Goal: Task Accomplishment & Management: Complete application form

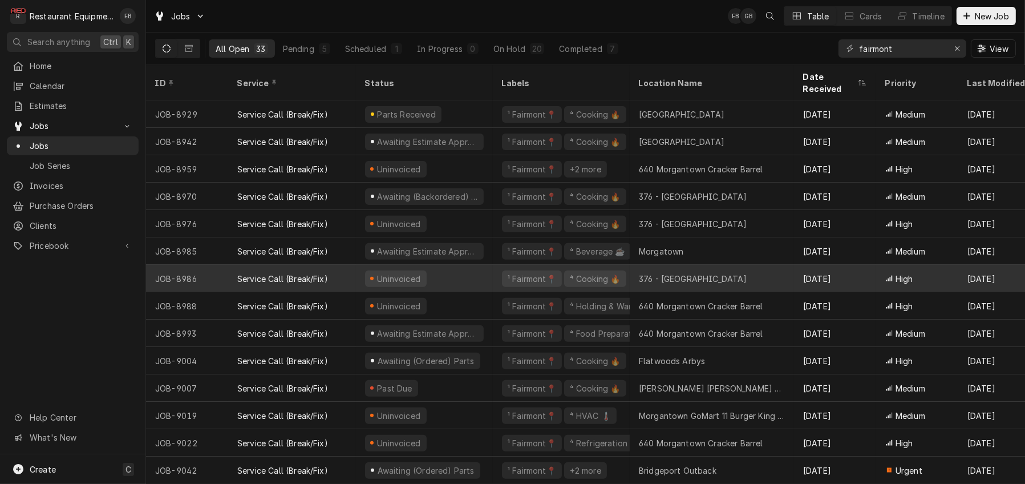
scroll to position [528, 0]
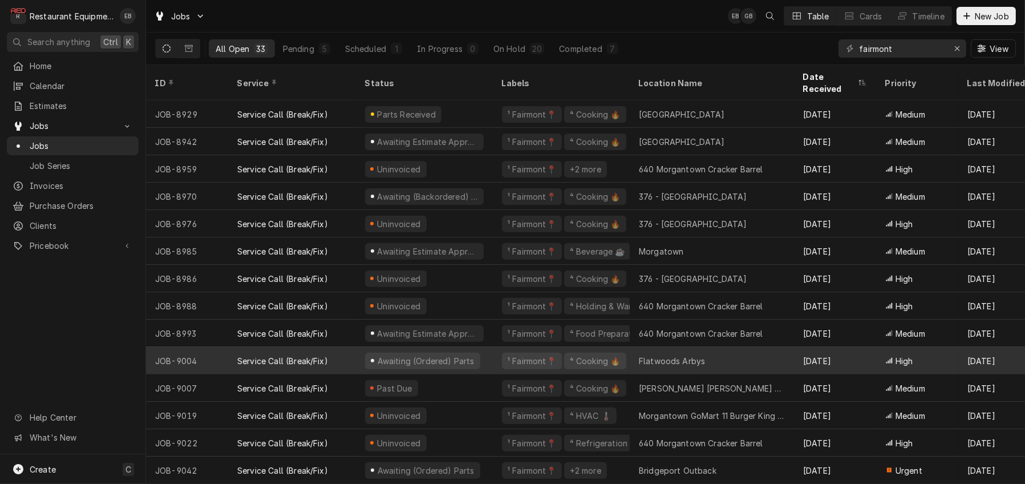
click at [721, 352] on div "Flatwoods Arbys" at bounding box center [712, 360] width 164 height 27
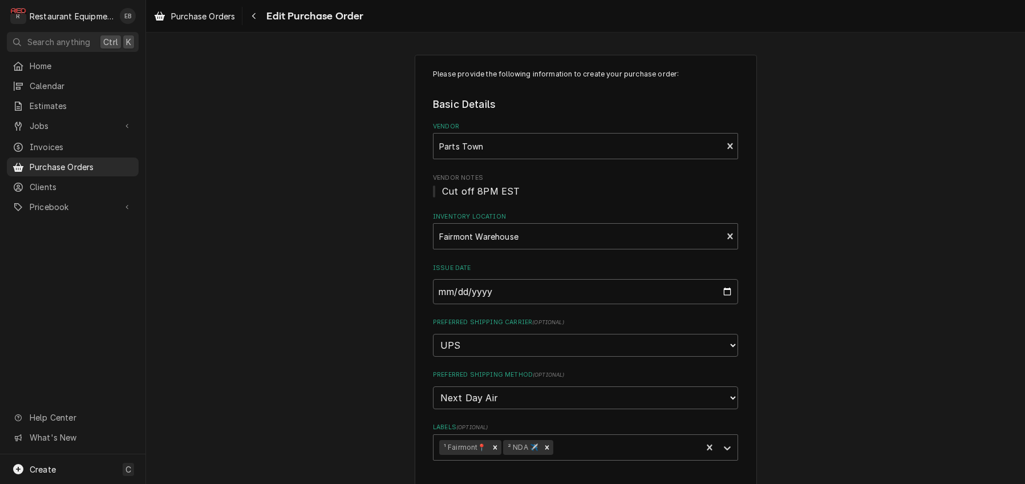
type textarea "x"
click at [204, 15] on span "Purchase Orders" at bounding box center [203, 16] width 64 height 12
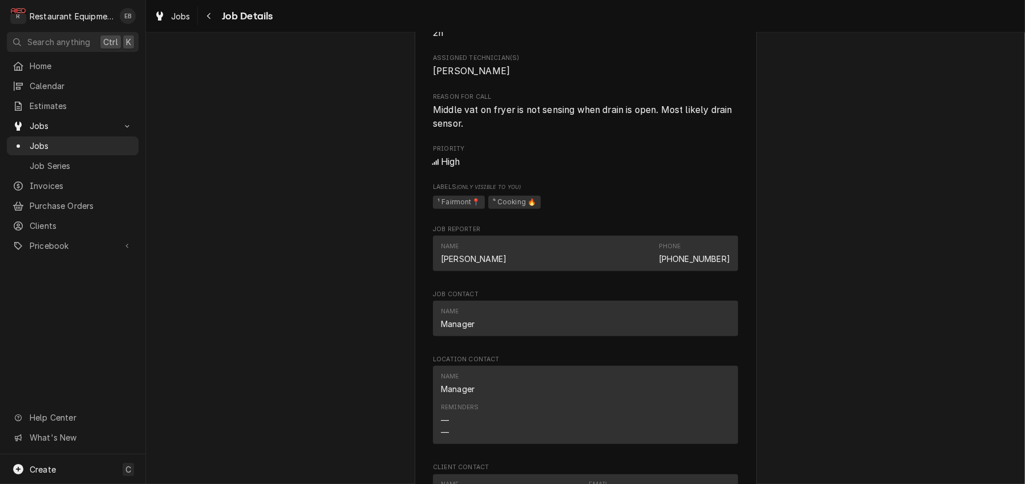
scroll to position [685, 0]
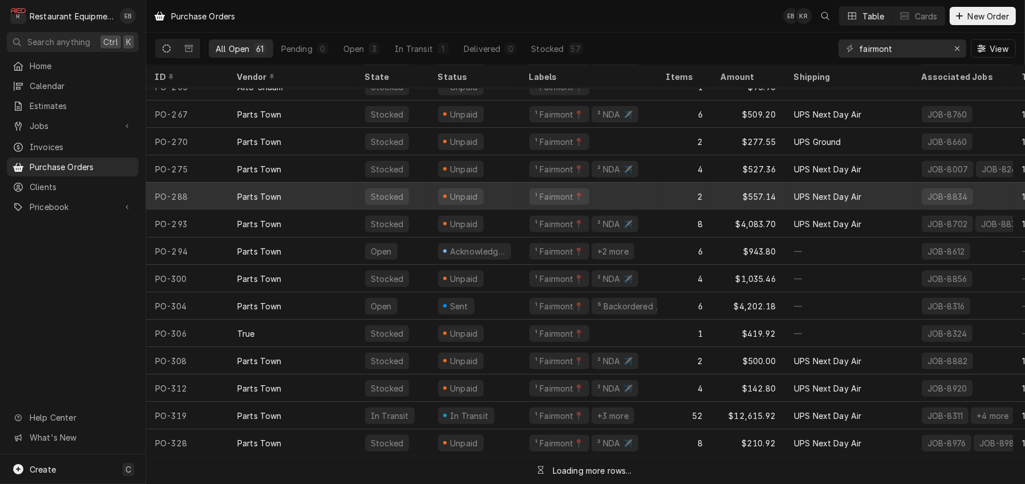
scroll to position [1285, 0]
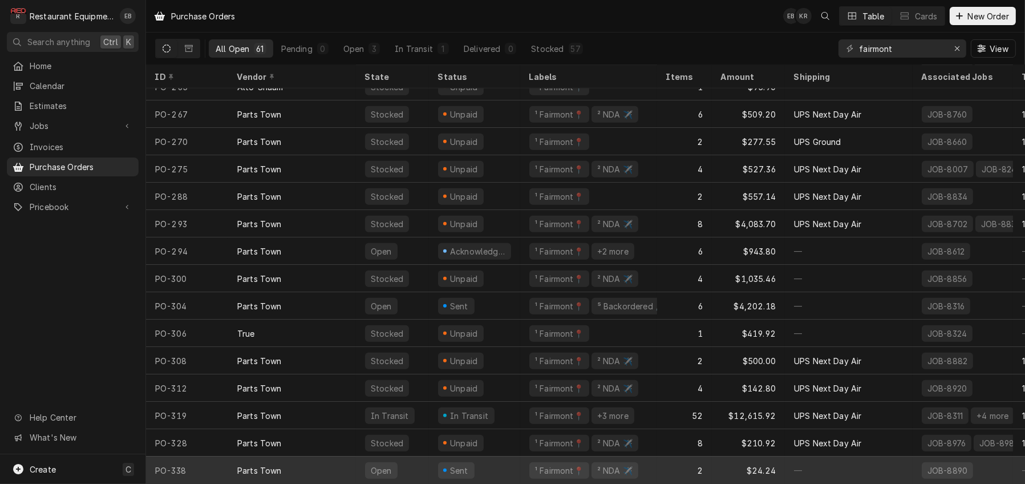
click at [507, 464] on div "Sent" at bounding box center [474, 469] width 91 height 27
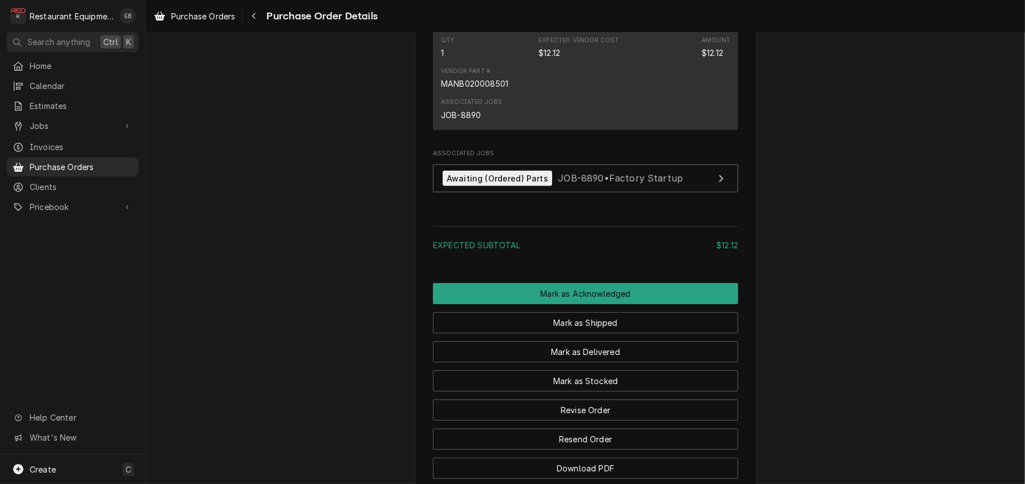
scroll to position [685, 0]
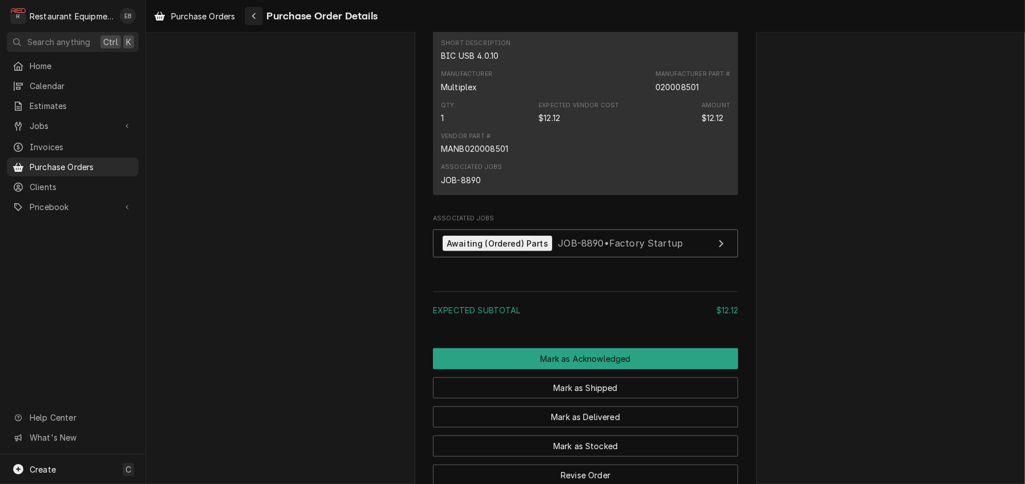
click at [257, 17] on icon "Navigate back" at bounding box center [254, 16] width 5 height 8
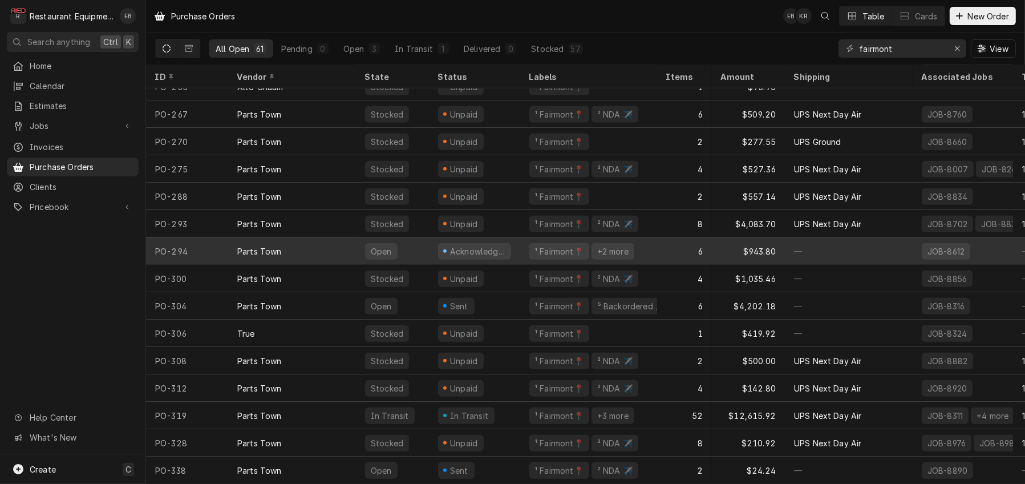
scroll to position [1285, 0]
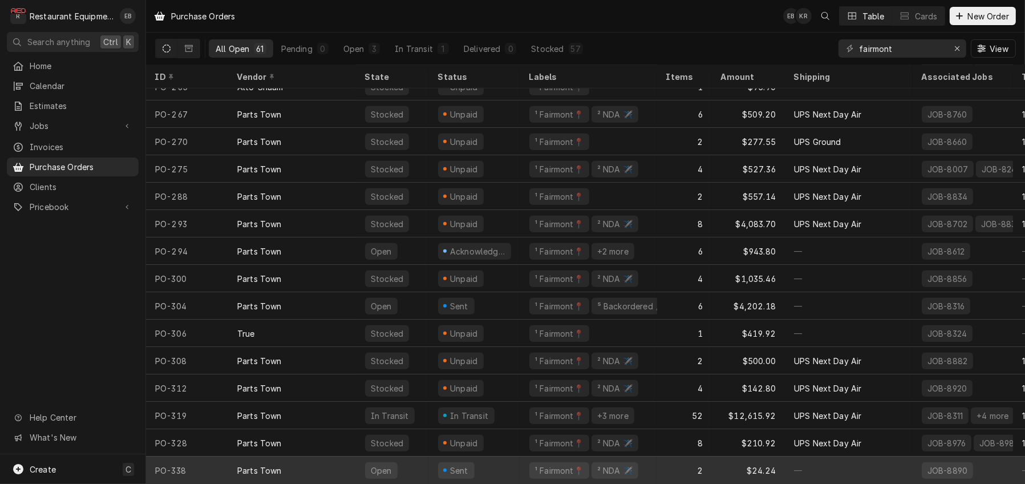
click at [429, 459] on div "Open" at bounding box center [392, 469] width 73 height 27
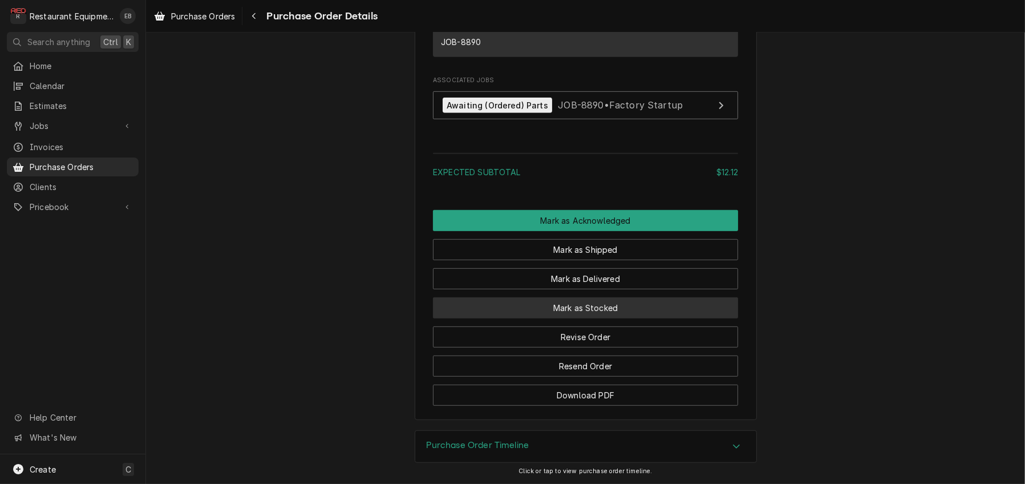
scroll to position [1013, 0]
click at [740, 447] on div "Accordion Header" at bounding box center [736, 447] width 17 height 14
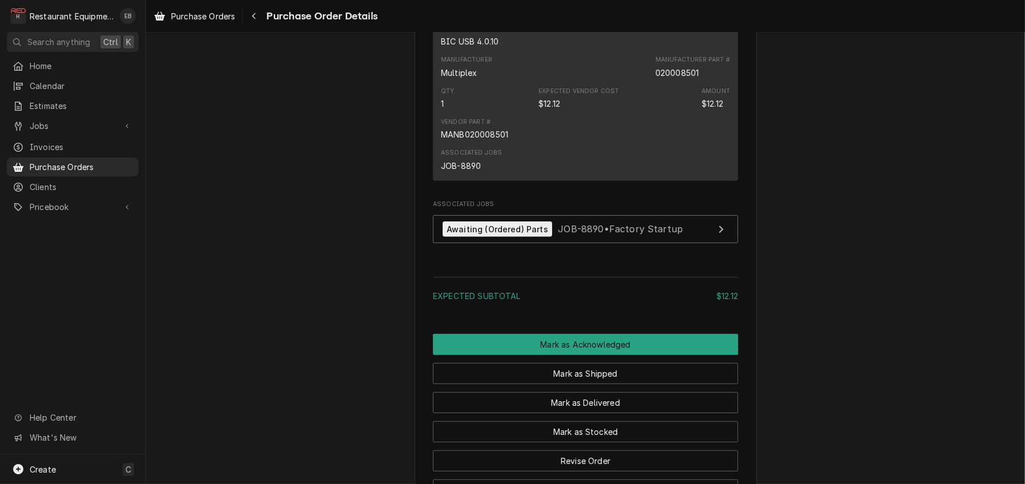
scroll to position [699, 0]
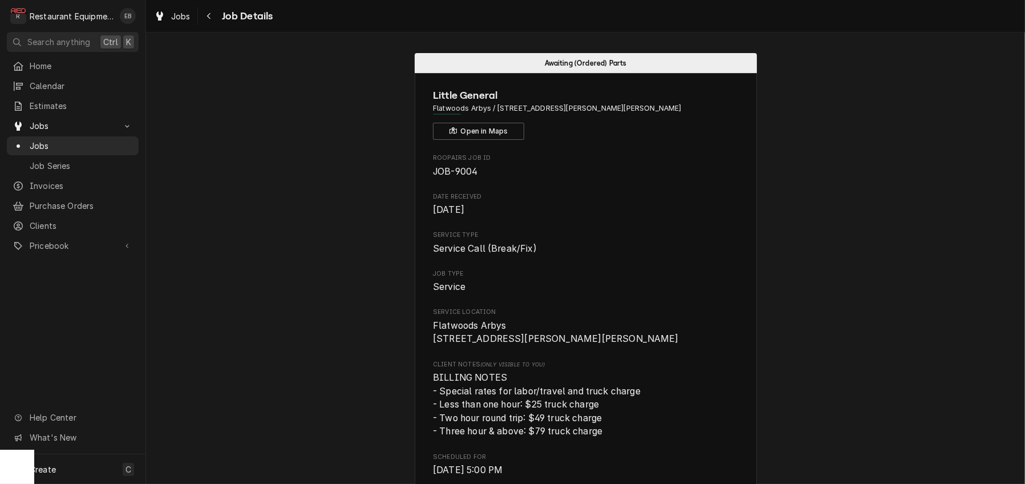
scroll to position [685, 0]
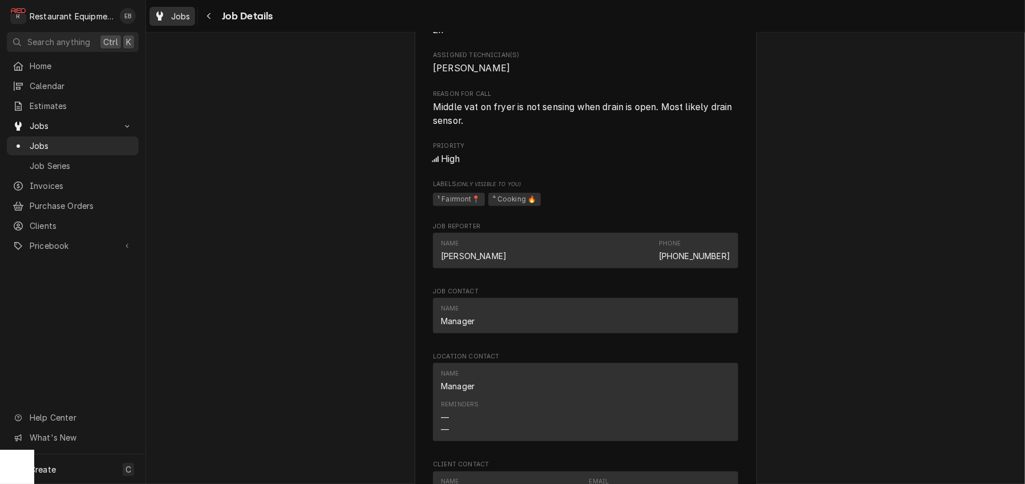
click at [178, 13] on div "Jobs" at bounding box center [172, 16] width 41 height 14
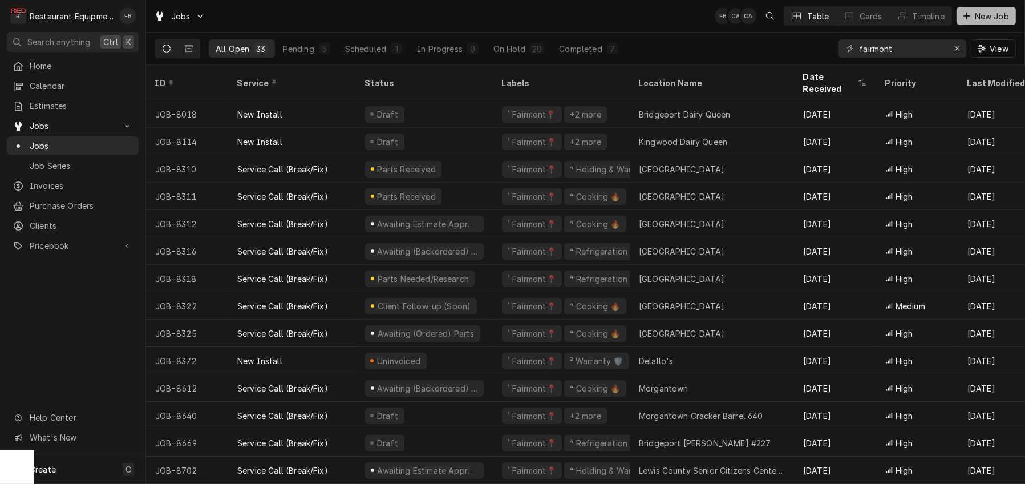
click at [989, 18] on span "New Job" at bounding box center [992, 16] width 39 height 12
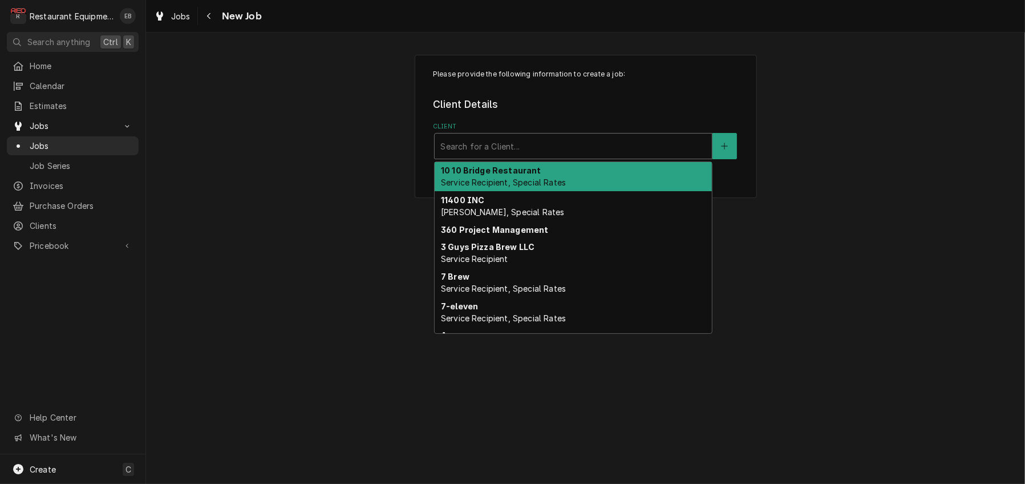
click at [598, 156] on div "Client" at bounding box center [573, 146] width 266 height 21
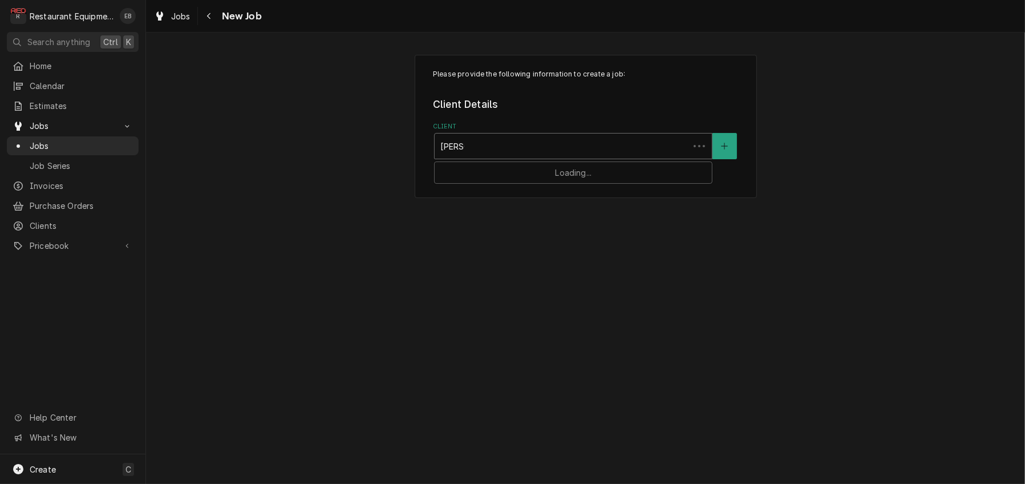
type input "gomart"
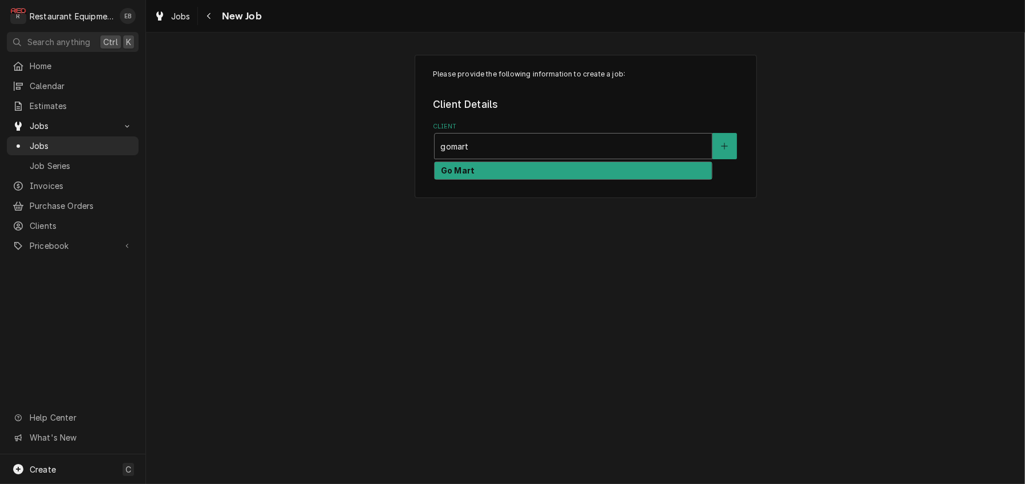
click at [613, 180] on div "Go Mart" at bounding box center [573, 171] width 277 height 18
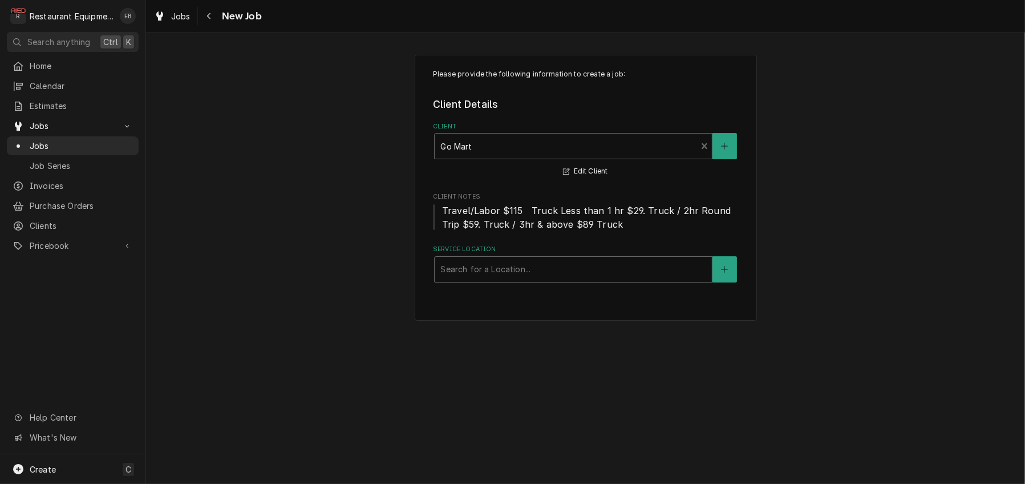
click at [523, 280] on div "Service Location" at bounding box center [573, 269] width 266 height 21
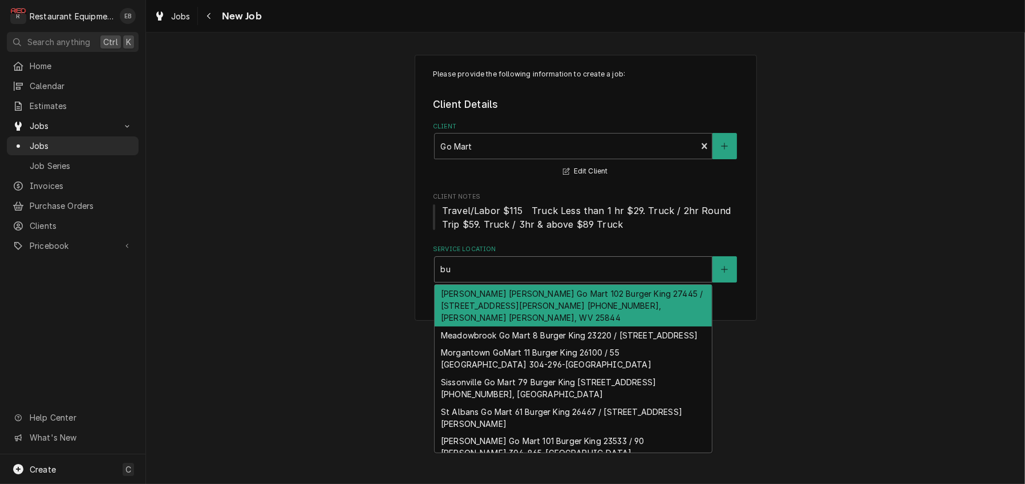
type input "b"
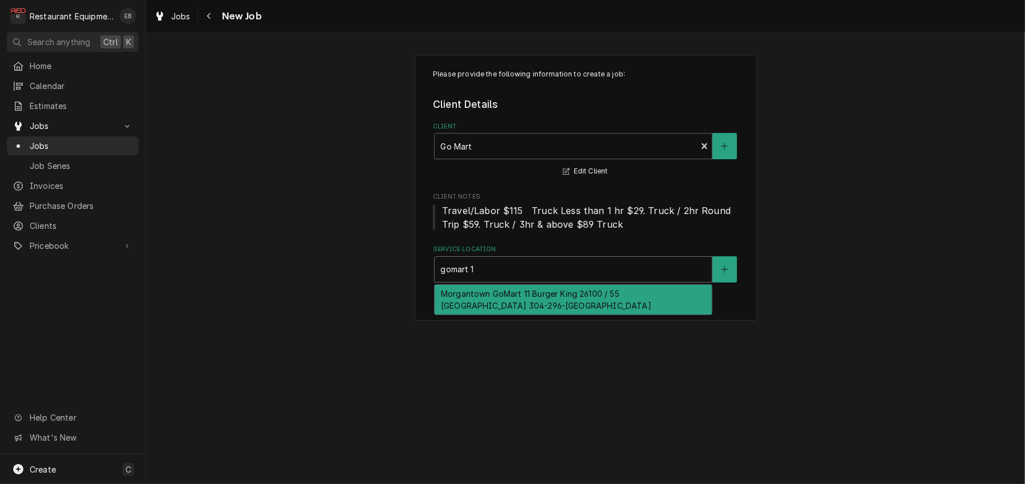
type input "gomart 11"
click at [537, 314] on div "Morgantown GoMart 11 Burger King 26100 / 55 Postal Plaza 304-296-7666, Little F…" at bounding box center [573, 300] width 277 height 30
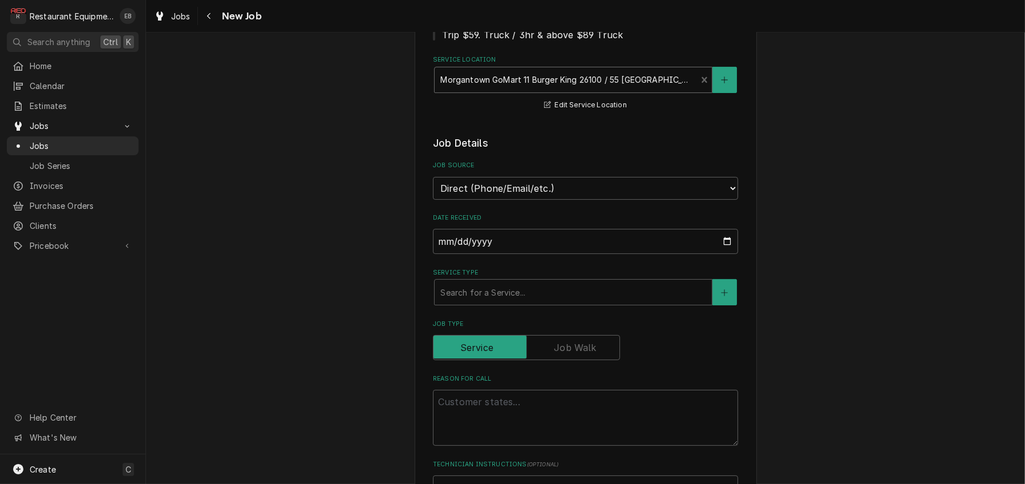
scroll to position [190, 0]
click at [557, 302] on div "Service Type" at bounding box center [573, 291] width 266 height 21
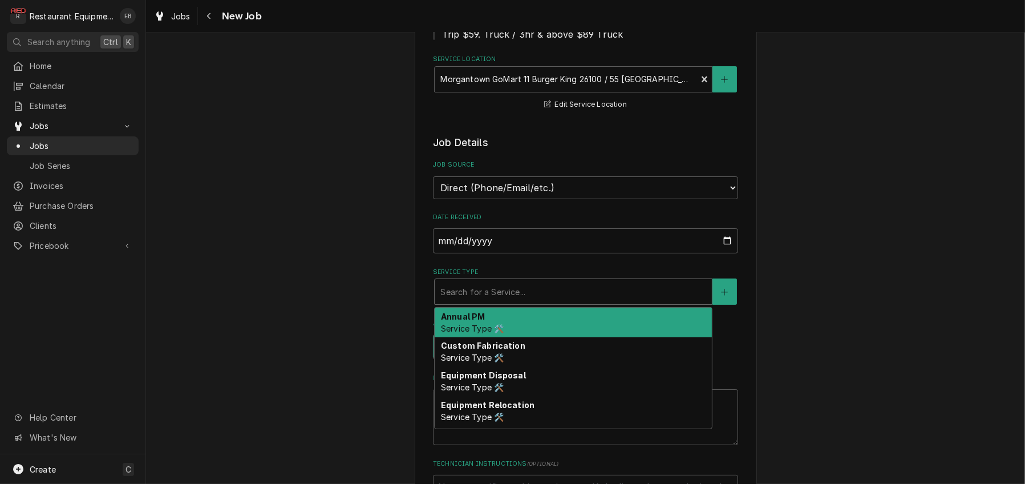
type textarea "x"
type input "b"
type textarea "x"
type input "br"
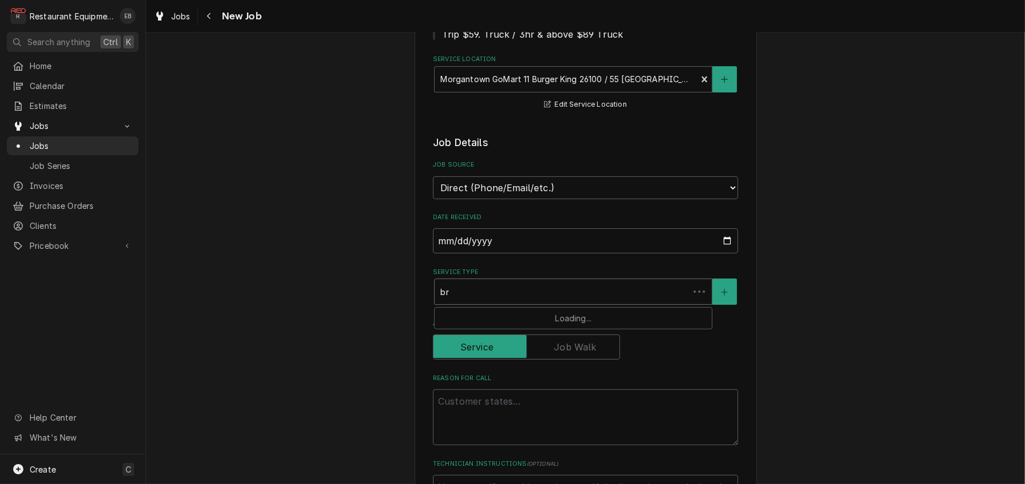
type textarea "x"
type input "bre"
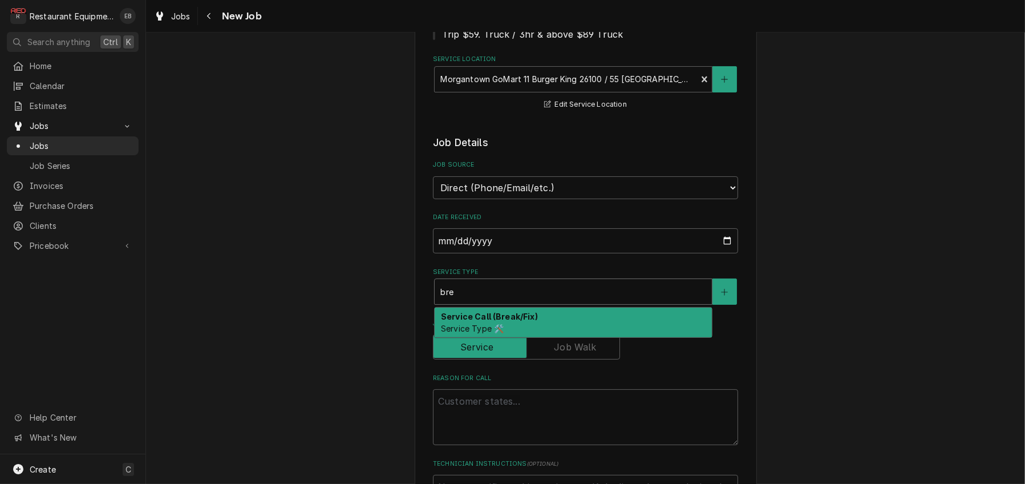
click at [537, 337] on div "Service Call (Break/Fix) Service Type 🛠️" at bounding box center [573, 322] width 277 height 30
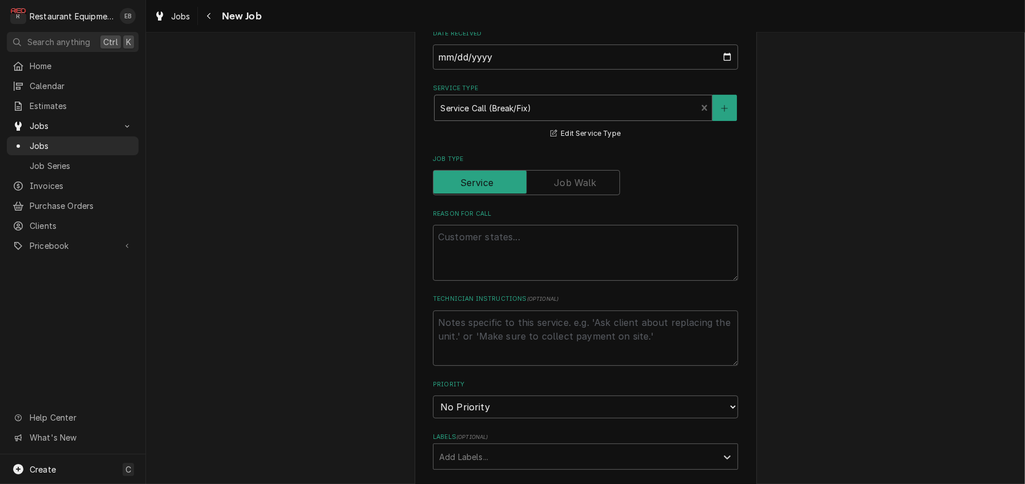
scroll to position [418, 0]
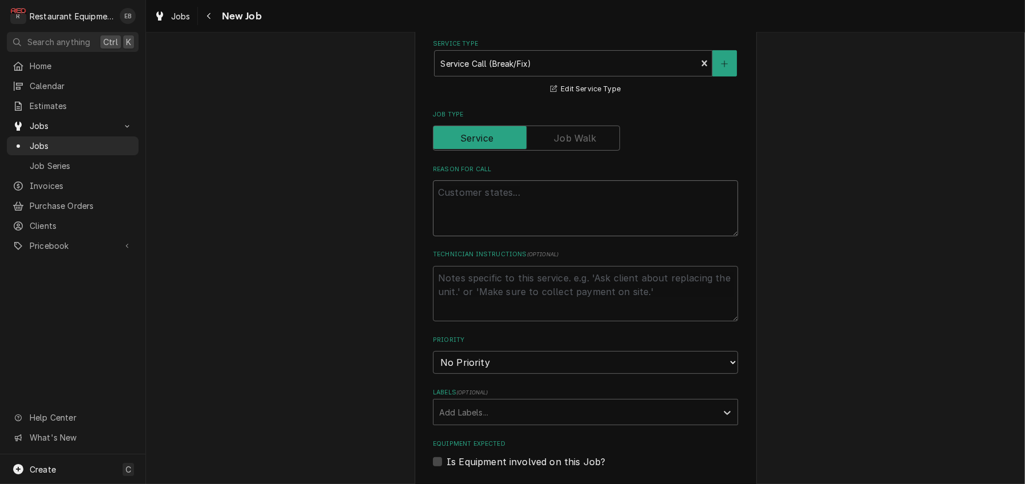
click at [504, 236] on textarea "Reason For Call" at bounding box center [585, 208] width 305 height 56
type textarea "x"
type textarea "C"
type textarea "x"
type textarea "Ch"
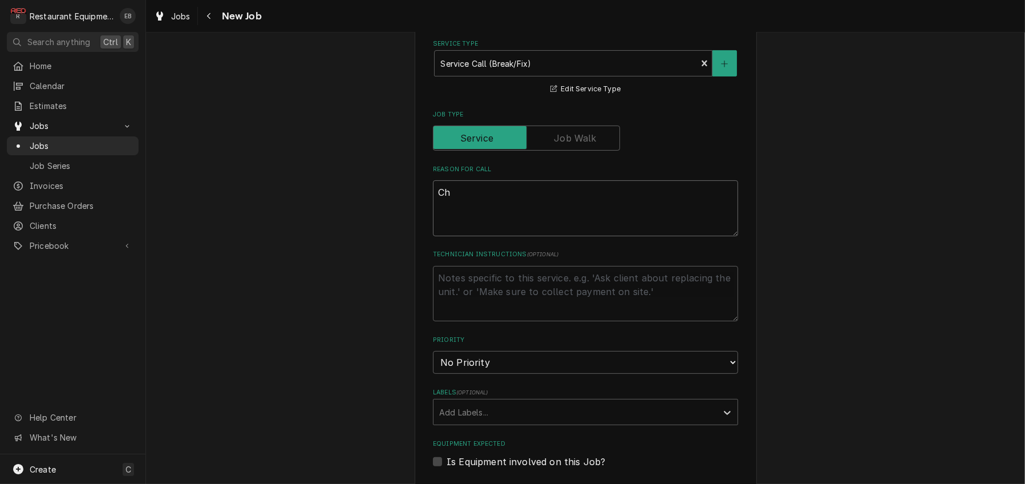
type textarea "x"
type textarea "Che"
type textarea "x"
type textarea "Chec"
type textarea "x"
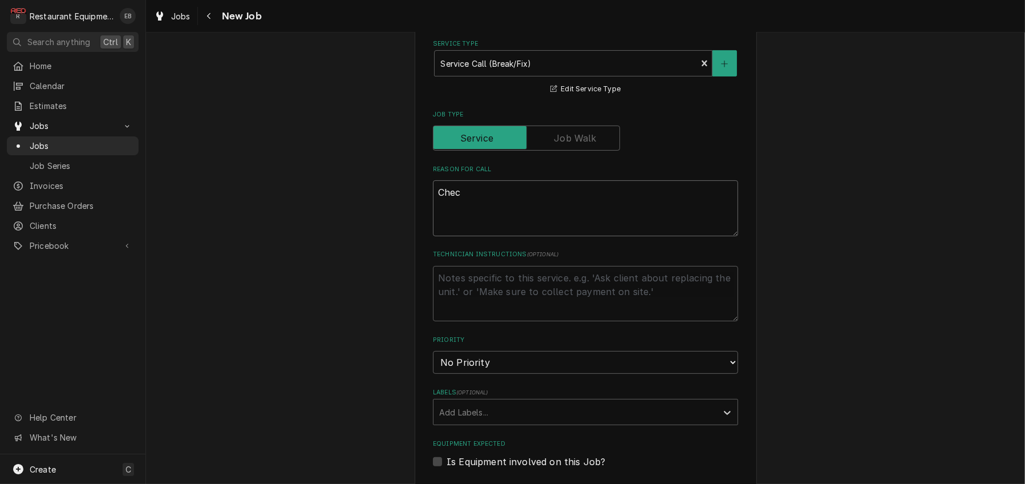
type textarea "Check"
type textarea "x"
type textarea "Check"
type textarea "x"
type textarea "Check f"
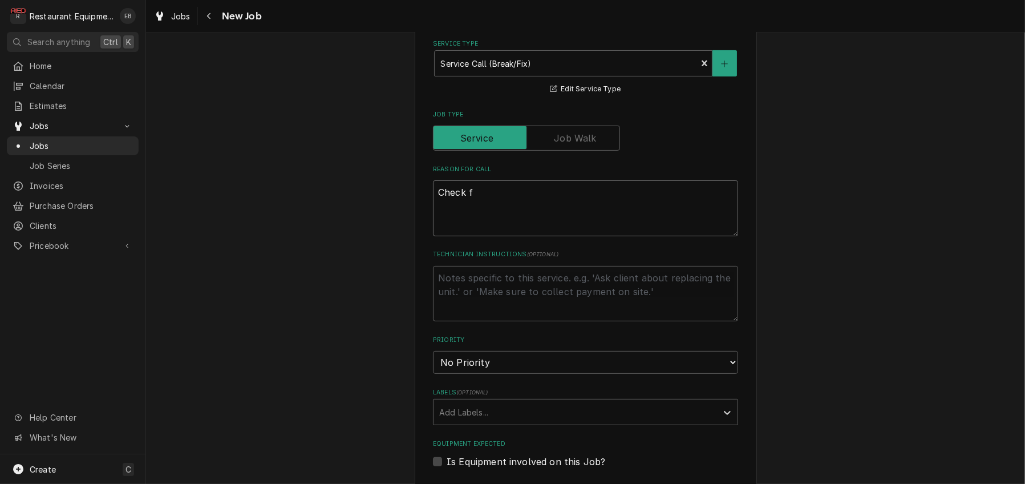
type textarea "x"
type textarea "Check fo"
type textarea "x"
type textarea "Check for"
type textarea "x"
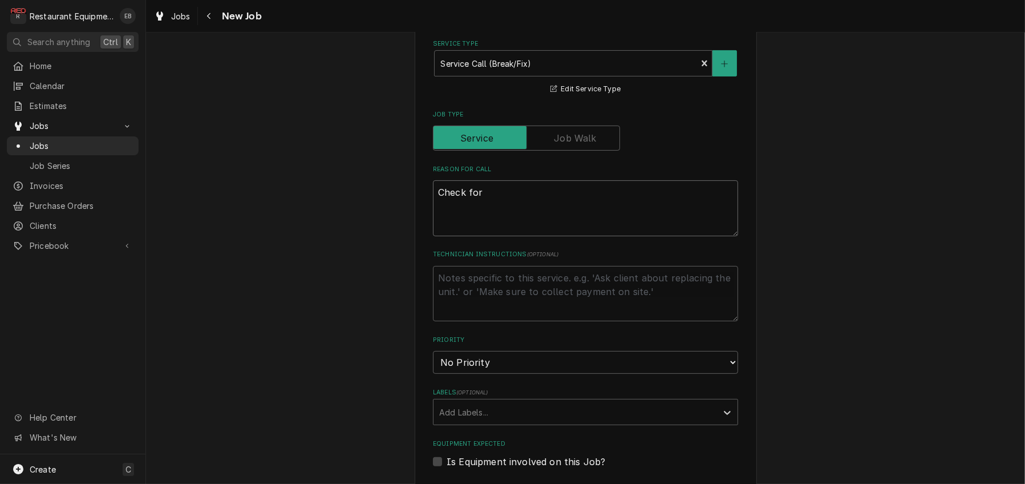
type textarea "Check for"
type textarea "x"
type textarea "Check for g"
type textarea "x"
type textarea "Check for ga"
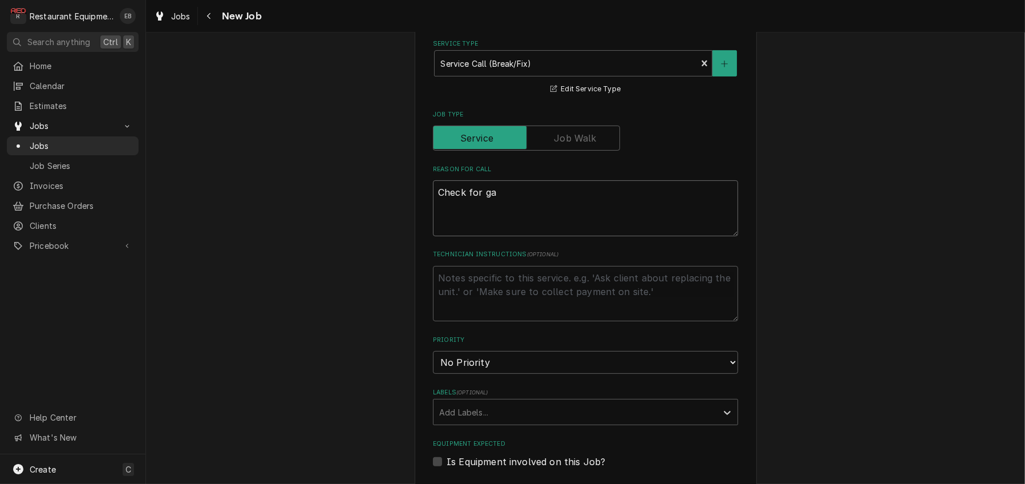
type textarea "x"
type textarea "Check for gas"
type textarea "x"
type textarea "Check for gas"
type textarea "x"
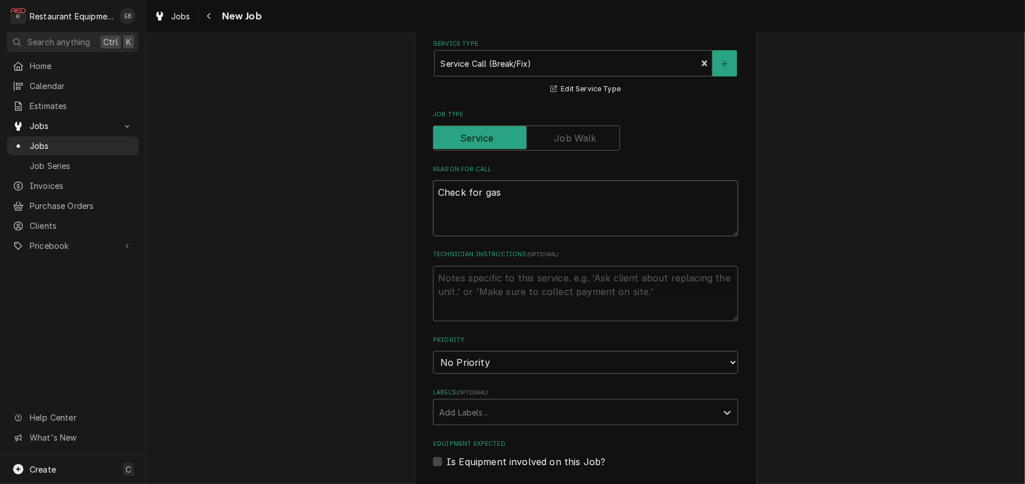
type textarea "Check for gas l"
type textarea "x"
type textarea "Check for gas le"
type textarea "x"
type textarea "Check for gas lea"
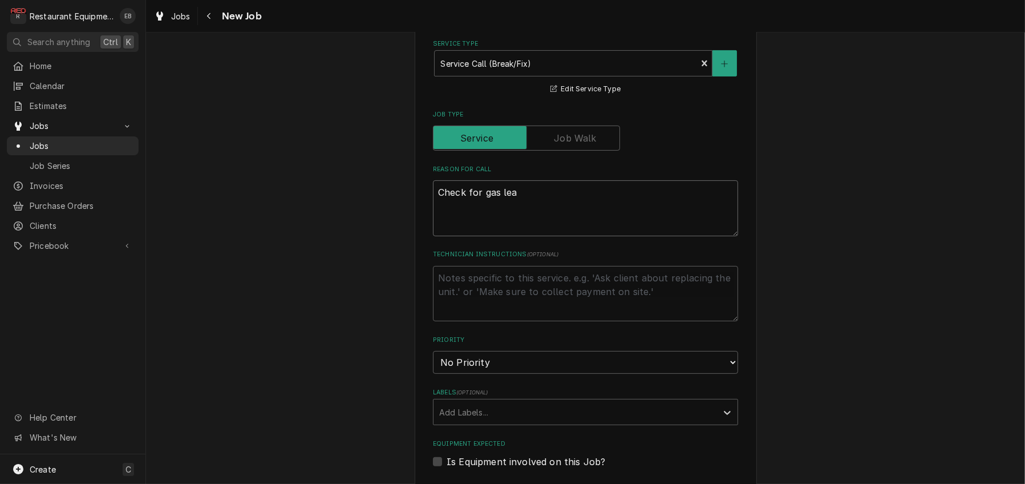
type textarea "x"
type textarea "Check for gas leak"
type textarea "x"
type textarea "Check for gas leak"
type textarea "x"
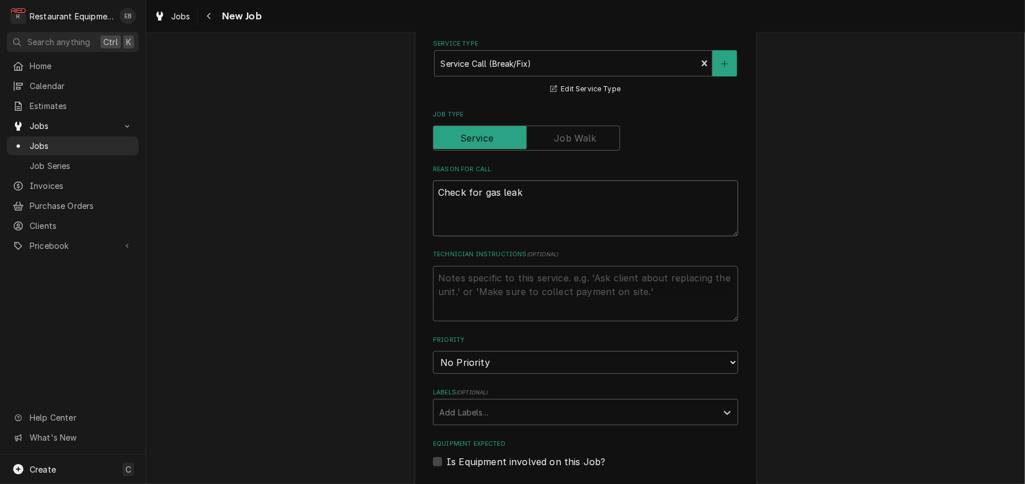
type textarea "Check for gas leak o"
type textarea "x"
type textarea "Check for gas leak on"
type textarea "x"
type textarea "Check for gas leak on"
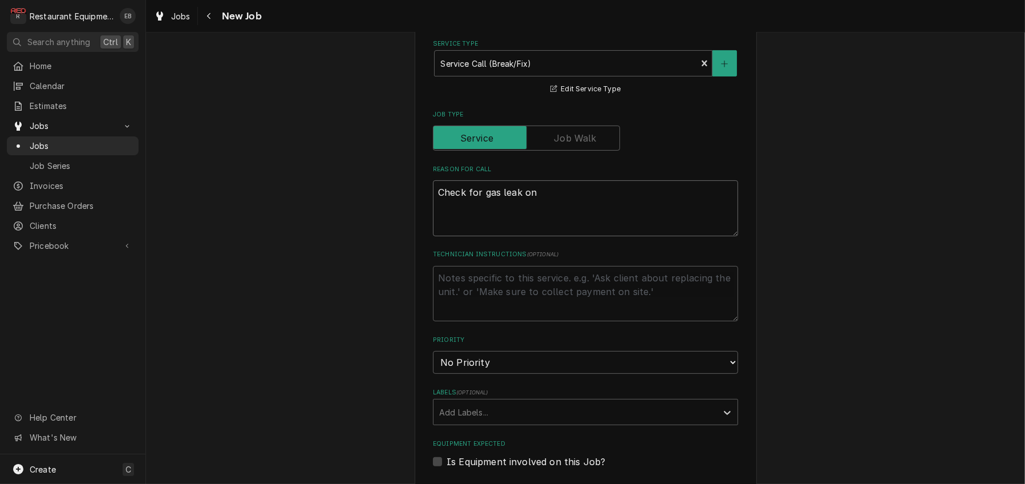
type textarea "x"
type textarea "Check for gas leak on b"
type textarea "x"
type textarea "Check for gas leak on"
type textarea "x"
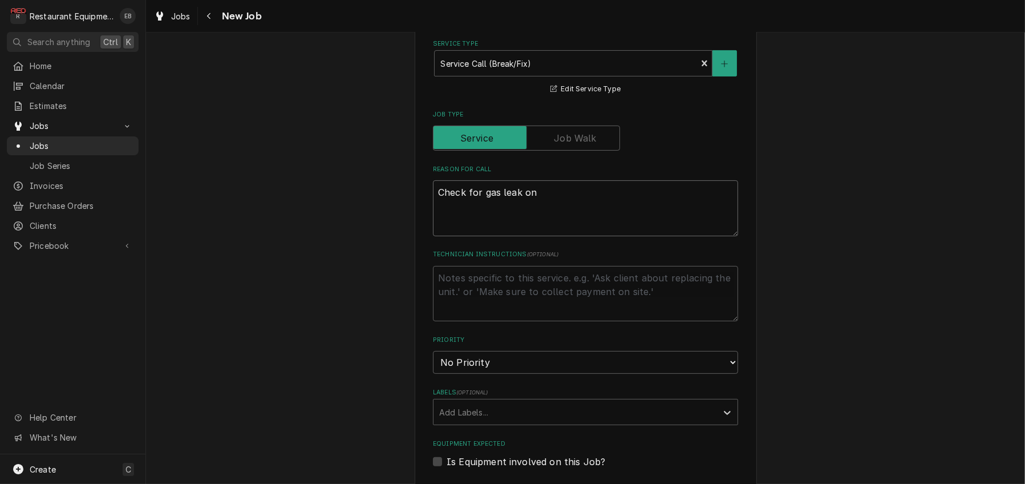
type textarea "Check for gas leak on B"
type textarea "x"
type textarea "Check for gas leak on Bu"
type textarea "x"
type textarea "Check for gas leak on Bur"
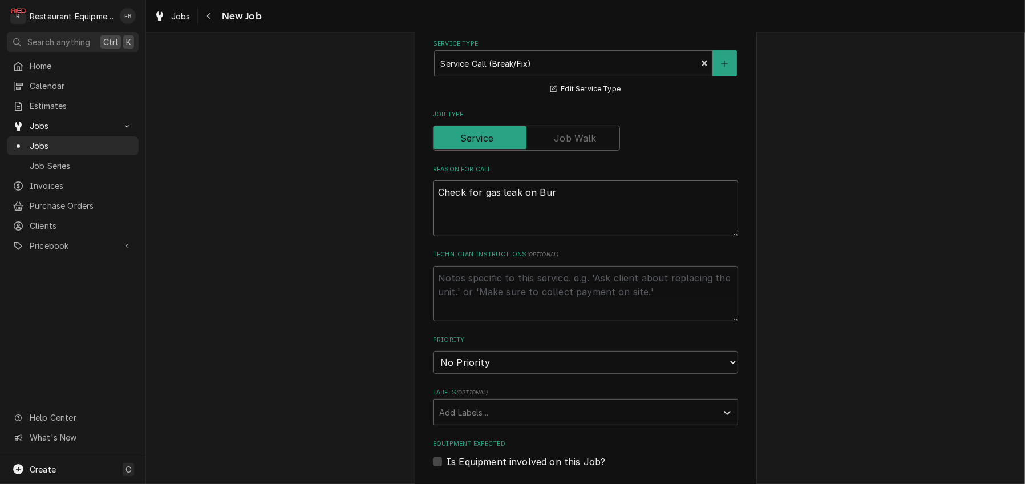
type textarea "x"
type textarea "Check for gas leak on Burg"
type textarea "x"
type textarea "Check for gas leak on Burge"
type textarea "x"
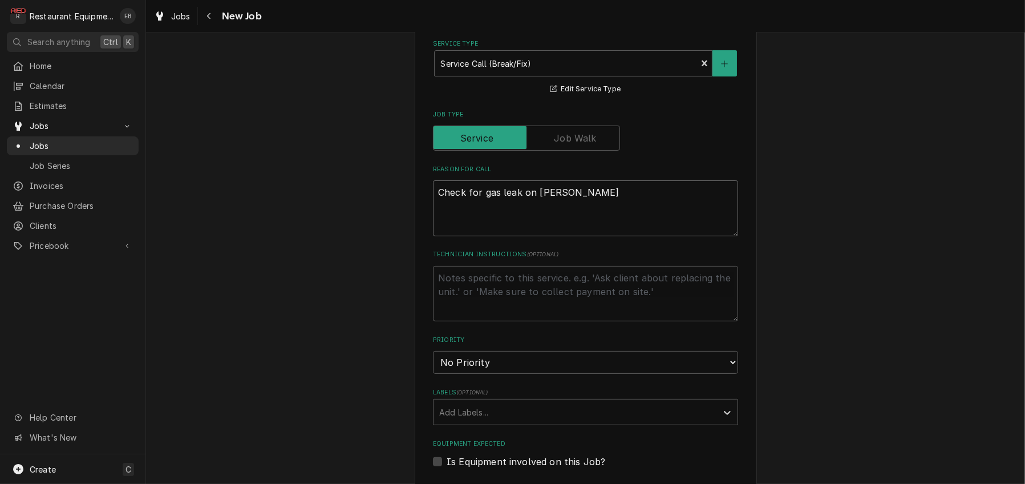
type textarea "Check for gas leak on Burger"
type textarea "x"
type textarea "Check for gas leak on Burger"
type textarea "x"
type textarea "Check for gas leak on Burger k"
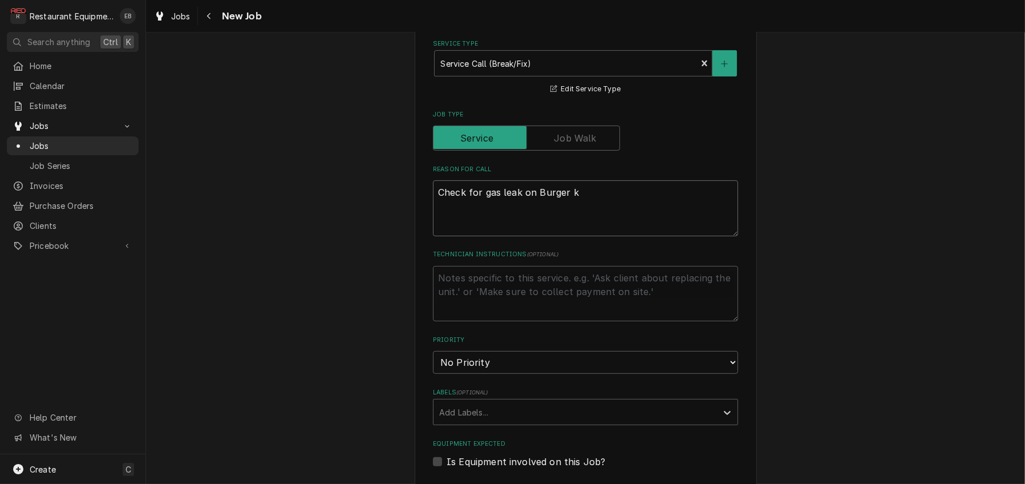
type textarea "x"
type textarea "Check for gas leak on Burger ki"
type textarea "x"
type textarea "Check for gas leak on Burger kin"
type textarea "x"
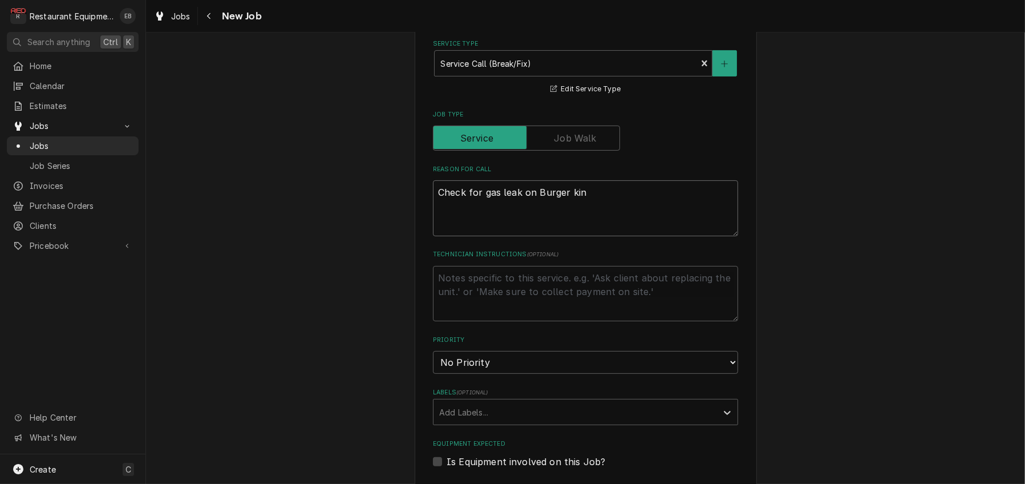
type textarea "Check for gas leak on Burger king"
type textarea "x"
type textarea "Check for gas leak on Burger king"
type textarea "x"
type textarea "Check for gas leak on Burger king s"
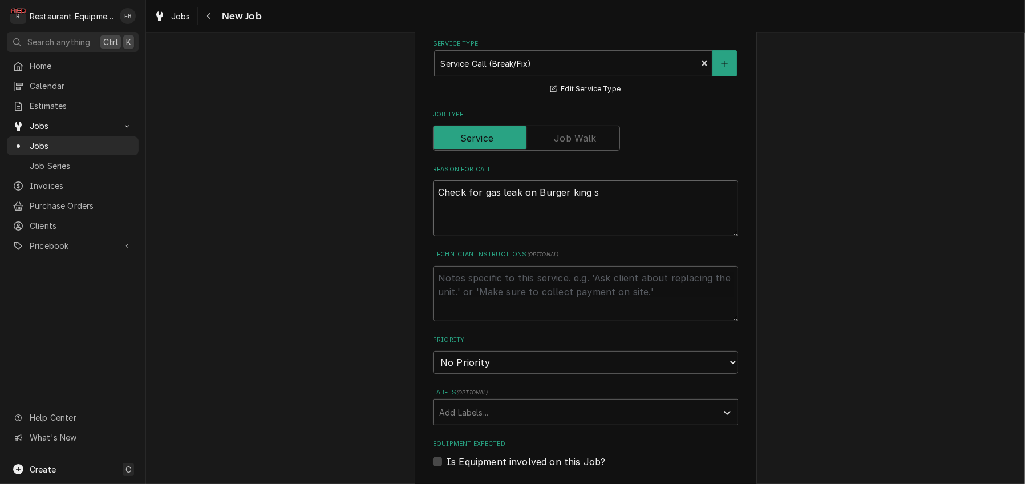
type textarea "x"
type textarea "Check for gas leak on Burger king si"
type textarea "x"
type textarea "Check for gas leak on Burger king sid"
type textarea "x"
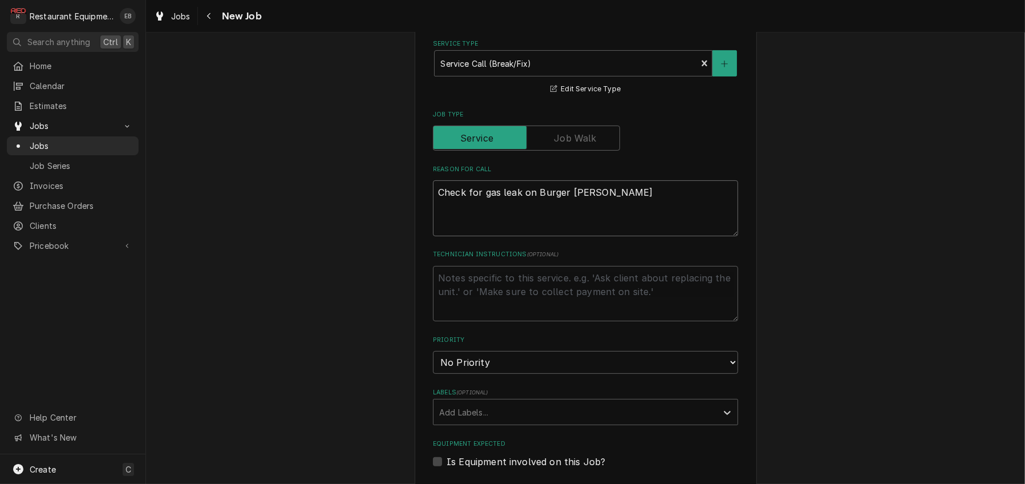
type textarea "Check for gas leak on Burger king side"
type textarea "x"
type textarea "Check for gas leak on Burger king sid"
type textarea "x"
type textarea "Check for gas leak on Burger king si"
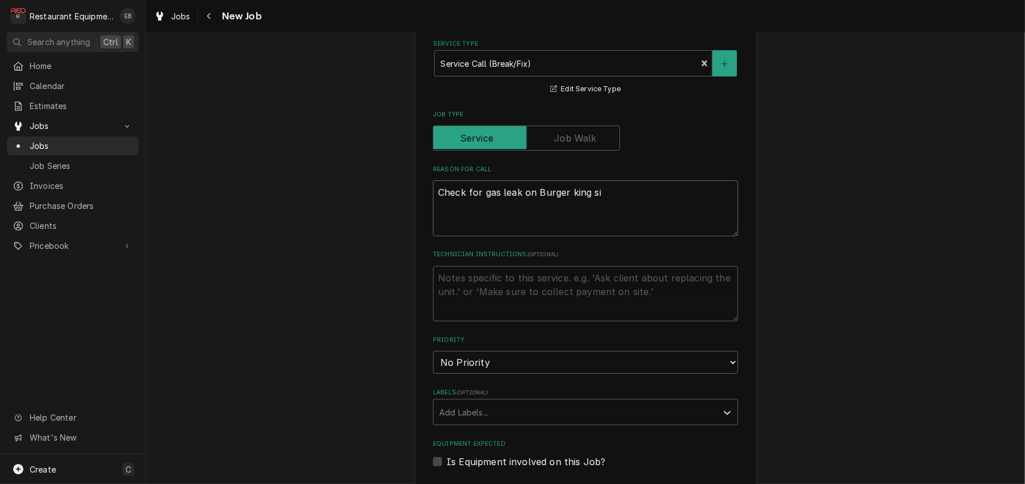
type textarea "x"
type textarea "Check for gas leak on Burger king s"
type textarea "x"
type textarea "Check for gas leak on Burger king"
type textarea "x"
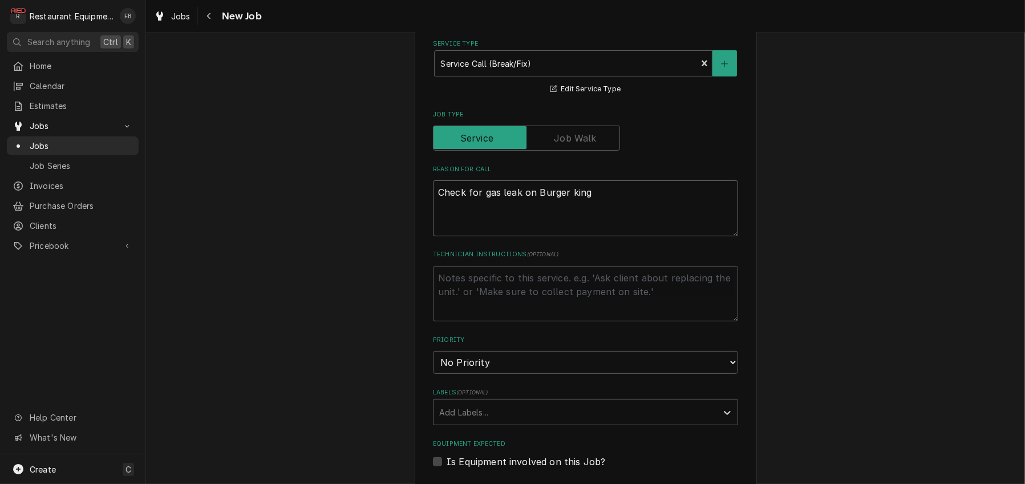
type textarea "Check for gas leak on Burger king"
type textarea "x"
type textarea "Check for gas leak on Burger kin"
type textarea "x"
type textarea "Check for gas leak on Burger ki"
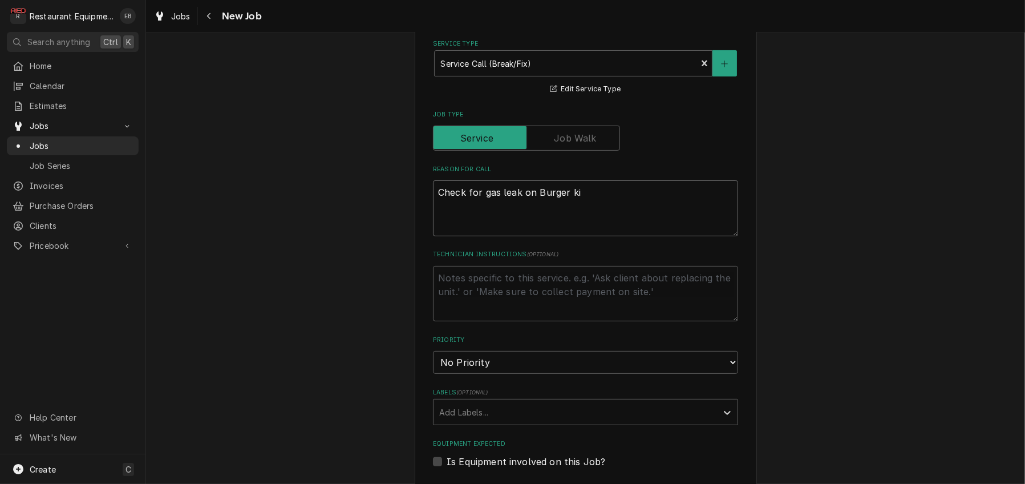
type textarea "x"
type textarea "Check for gas leak on Burger k"
type textarea "x"
type textarea "Check for gas leak on Burger"
type textarea "x"
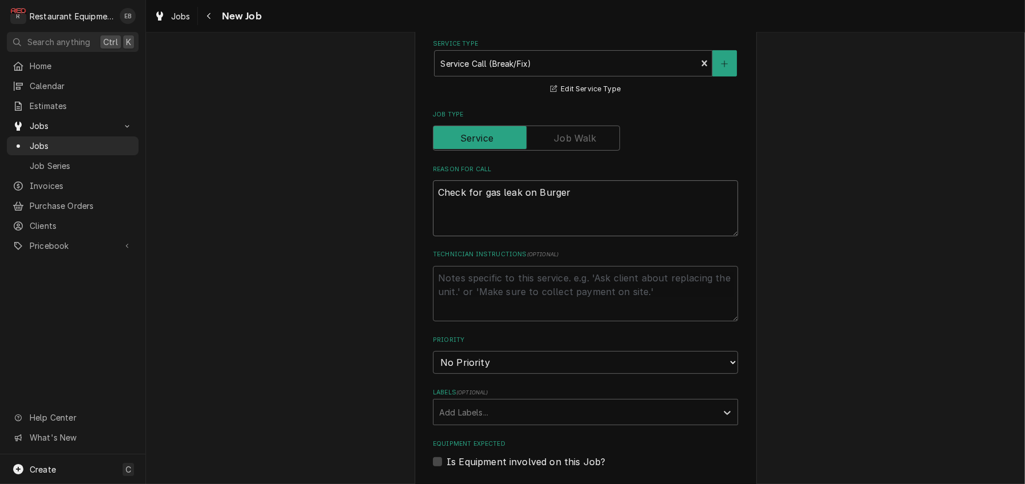
type textarea "Check for gas leak on Burger K"
type textarea "x"
type textarea "Check for gas leak on Burger Ki"
type textarea "x"
type textarea "Check for gas leak on Burger Kin"
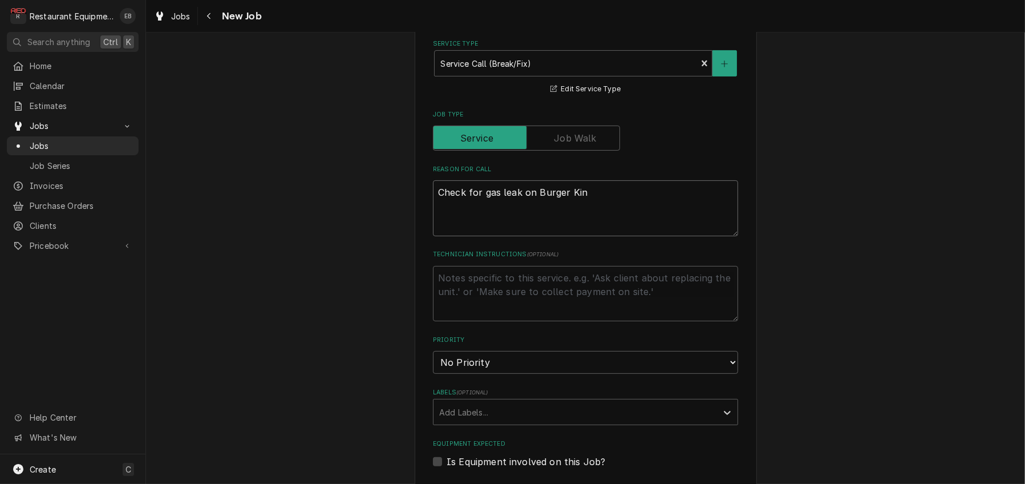
type textarea "x"
type textarea "Check for gas leak on Burger King"
type textarea "x"
type textarea "Check for gas leak on Burger King"
type textarea "x"
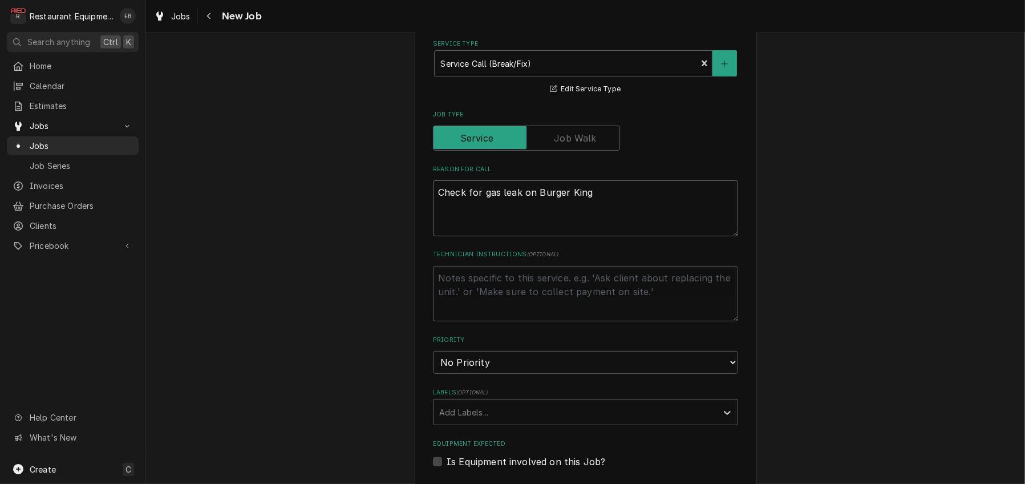
type textarea "Check for gas leak on Burger King S"
type textarea "x"
type textarea "Check for gas leak on Burger King"
type textarea "x"
type textarea "Check for gas leak on Burger King s"
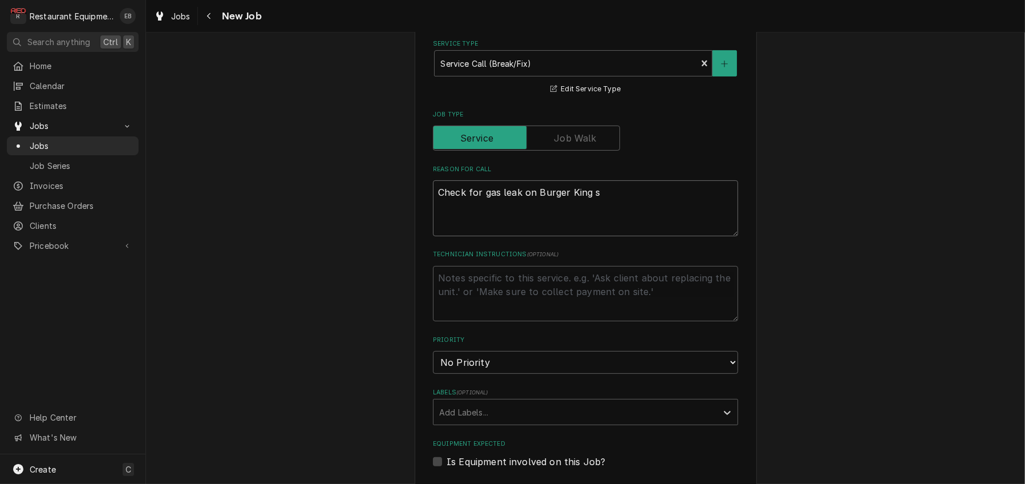
type textarea "x"
type textarea "Check for gas leak on Burger King si"
type textarea "x"
type textarea "Check for gas leak on Burger King sid"
type textarea "x"
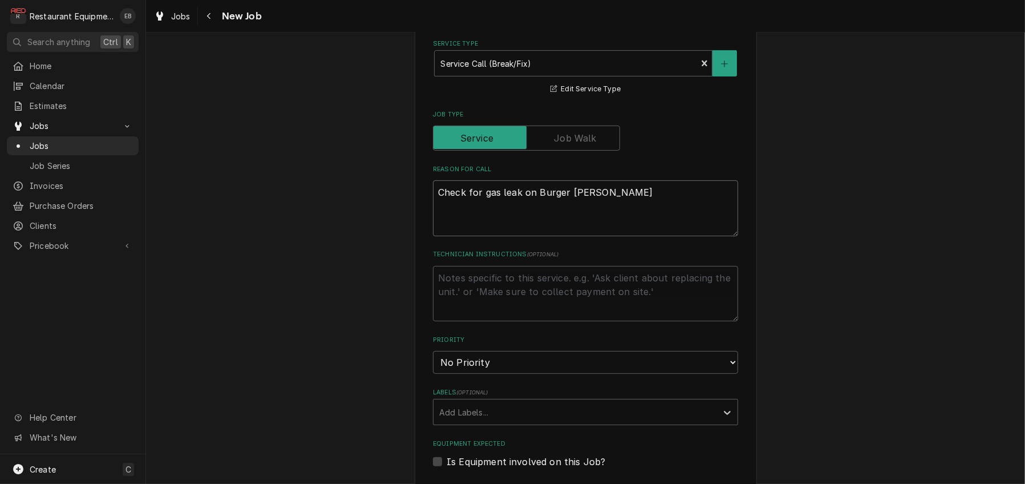
type textarea "Check for gas leak on Burger King side"
type textarea "x"
type textarea "Check for gas leak on Burger King side,"
type textarea "x"
type textarea "Check for gas leak on Burger King side,"
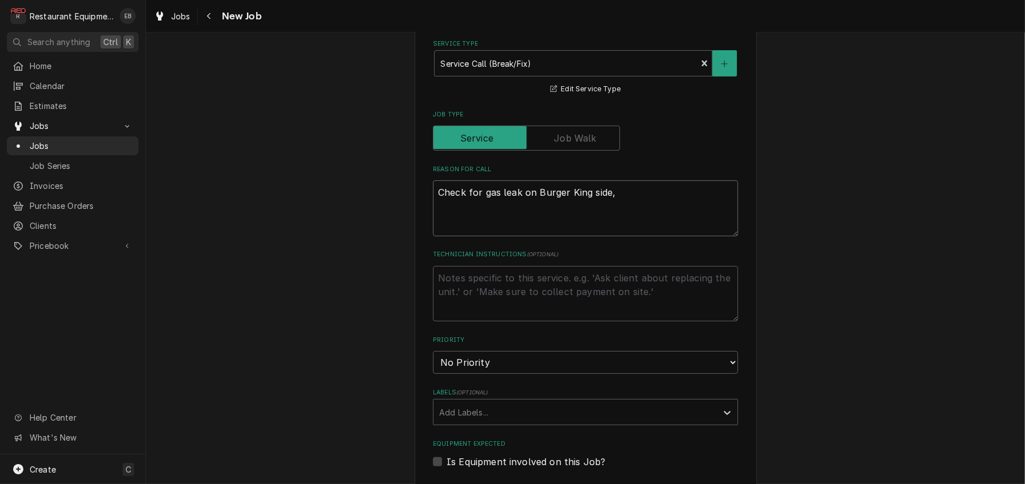
type textarea "x"
type textarea "Check for gas leak on Burger King side, s"
type textarea "x"
type textarea "Check for gas leak on Burger King side, se"
type textarea "x"
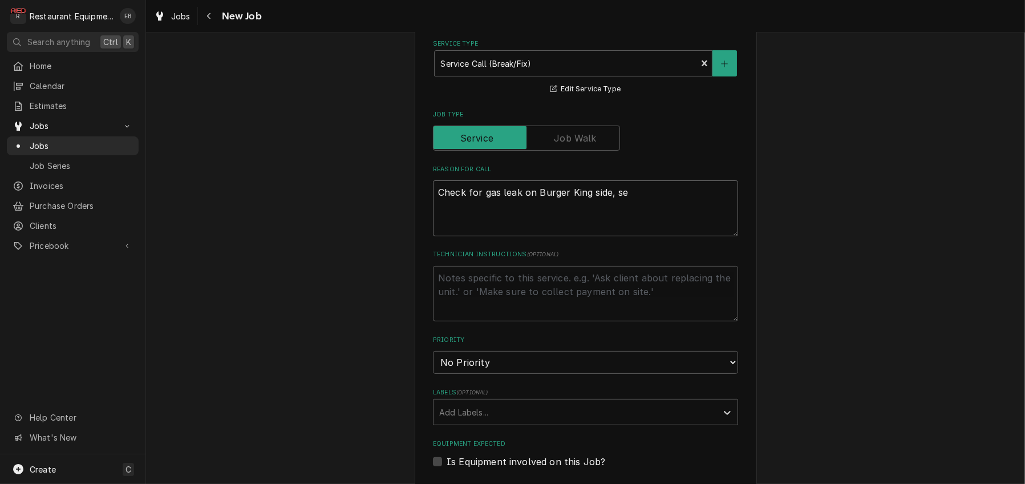
type textarea "Check for gas leak on Burger King side, see"
type textarea "x"
type textarea "Check for gas leak on Burger King side, see"
type textarea "x"
type textarea "Check for gas leak on Burger King side, see i"
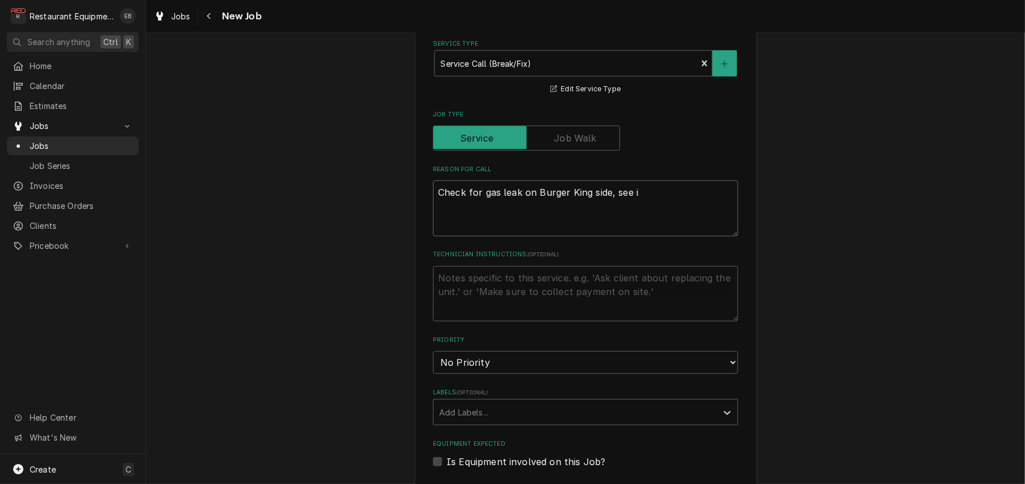
type textarea "x"
type textarea "Check for gas leak on Burger King side, see io"
type textarea "x"
type textarea "Check for gas leak on Burger King side, see iof"
type textarea "x"
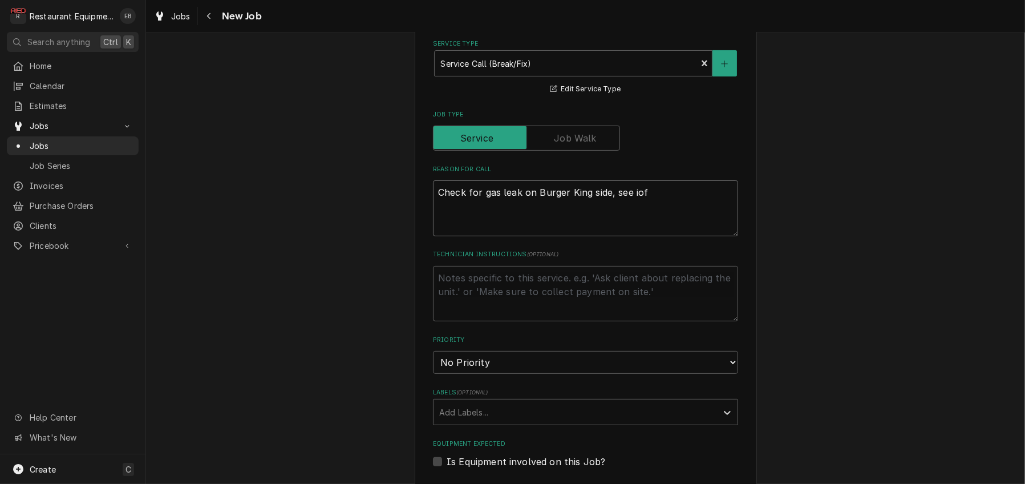
type textarea "Check for gas leak on Burger King side, see iof"
type textarea "x"
type textarea "Check for gas leak on Burger King side, see iof"
type textarea "x"
type textarea "Check for gas leak on Burger King side, see io"
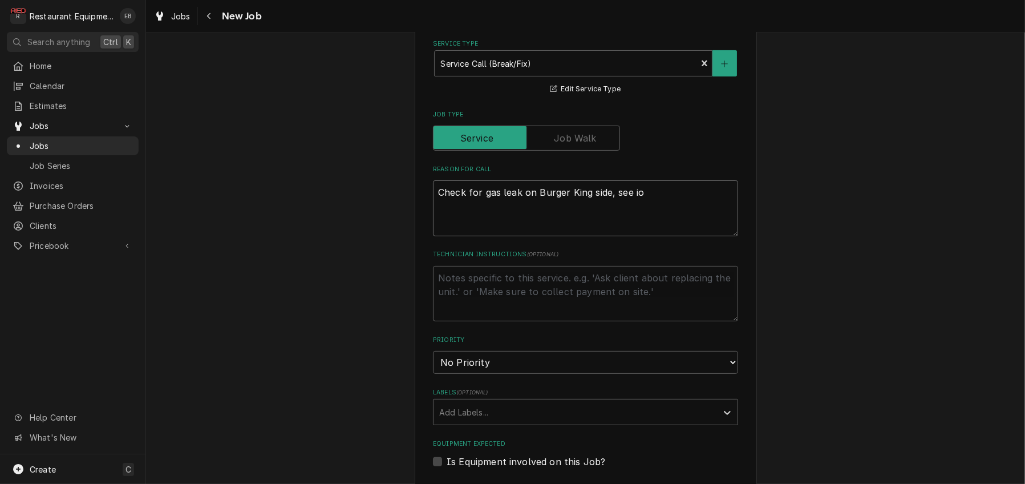
type textarea "x"
type textarea "Check for gas leak on Burger King side, see i"
type textarea "x"
type textarea "Check for gas leak on Burger King side, see if"
type textarea "x"
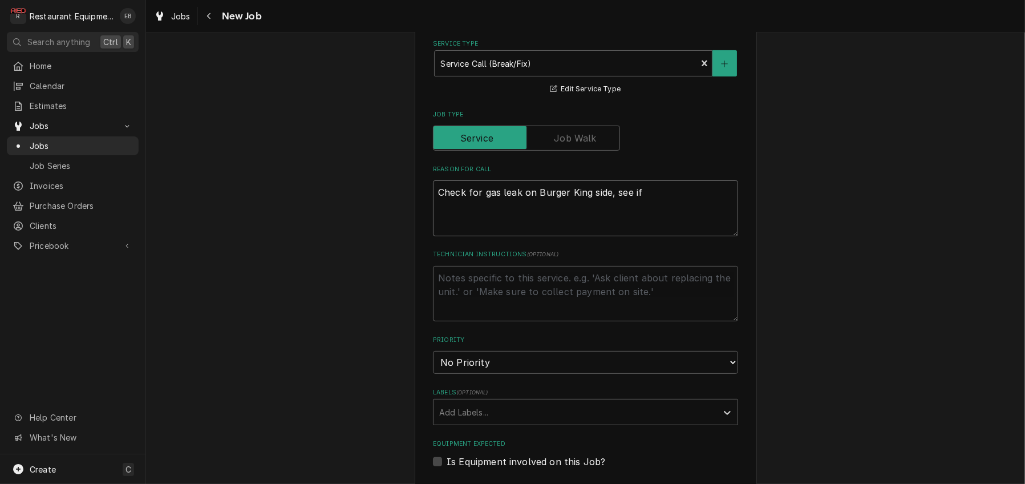
type textarea "Check for gas leak on Burger King side, see if"
type textarea "x"
type textarea "Check for gas leak on Burger King side, see if g"
type textarea "x"
type textarea "Check for gas leak on Burger King side, see if ga"
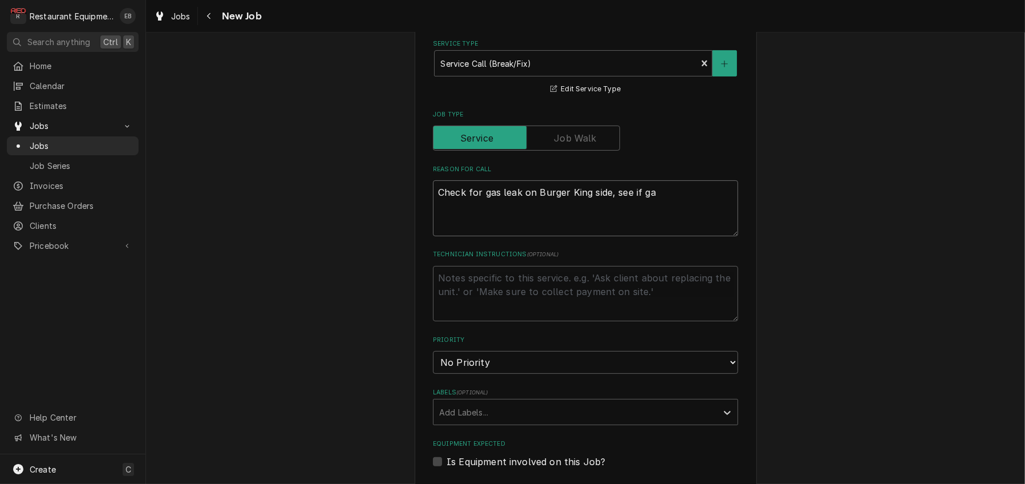
type textarea "x"
type textarea "Check for gas leak on Burger King side, see if gas"
type textarea "x"
type textarea "Check for gas leak on Burger King side, see if gas"
type textarea "x"
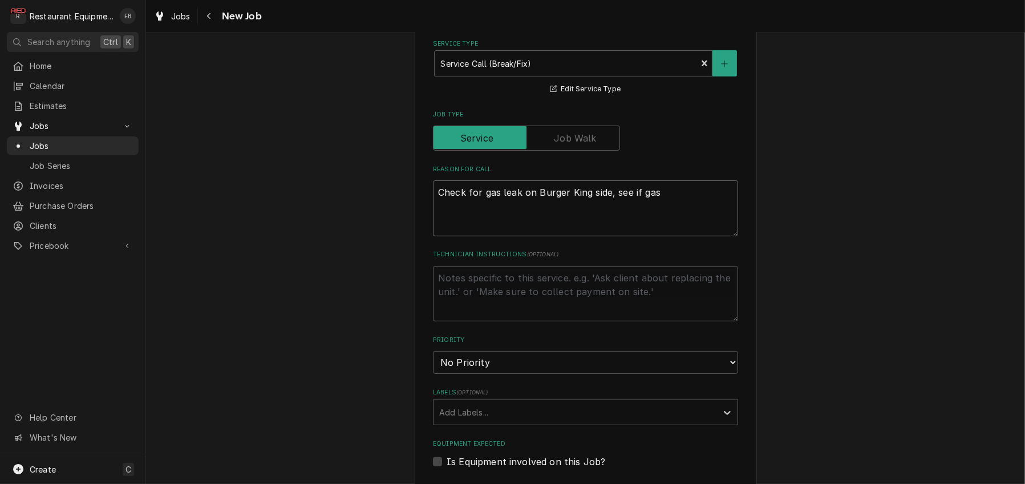
type textarea "Check for gas leak on Burger King side, see if gas w"
type textarea "x"
type textarea "Check for gas leak on Burger King side, see if gas wa"
type textarea "x"
type textarea "Check for gas leak on Burger King side, see if gas was"
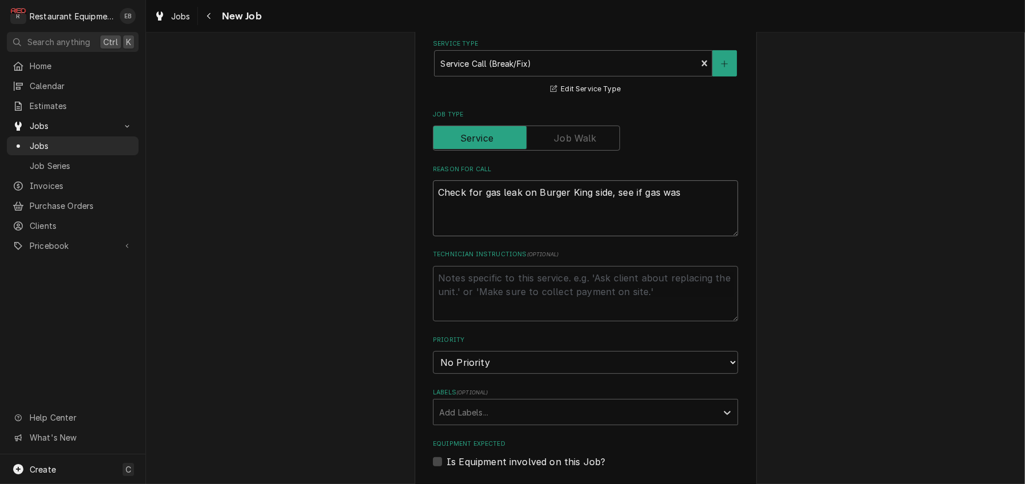
type textarea "x"
type textarea "Check for gas leak on Burger King side, see if gas was"
type textarea "x"
type textarea "Check for gas leak on Burger King side, see if gas was t"
type textarea "x"
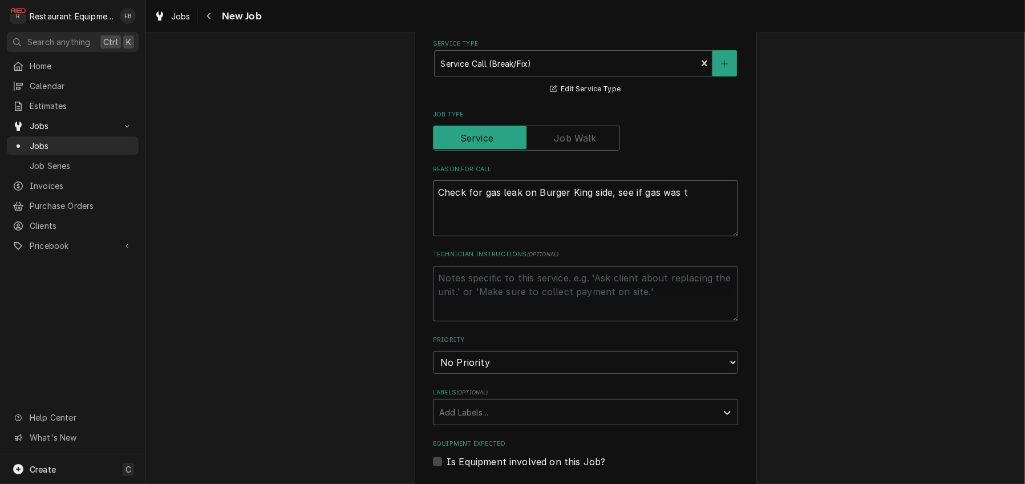
type textarea "Check for gas leak on Burger King side, see if gas was tu"
type textarea "x"
type textarea "Check for gas leak on Burger King side, see if gas was tur"
type textarea "x"
type textarea "Check for gas leak on Burger King side, see if gas was turn"
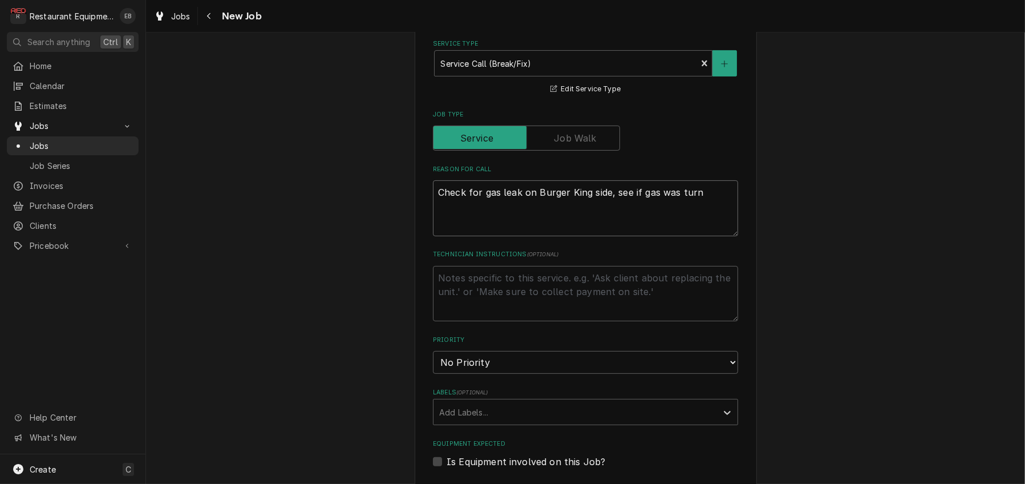
type textarea "x"
type textarea "Check for gas leak on Burger King side, see if gas was turne"
type textarea "x"
type textarea "Check for gas leak on Burger King side, see if gas was turned"
type textarea "x"
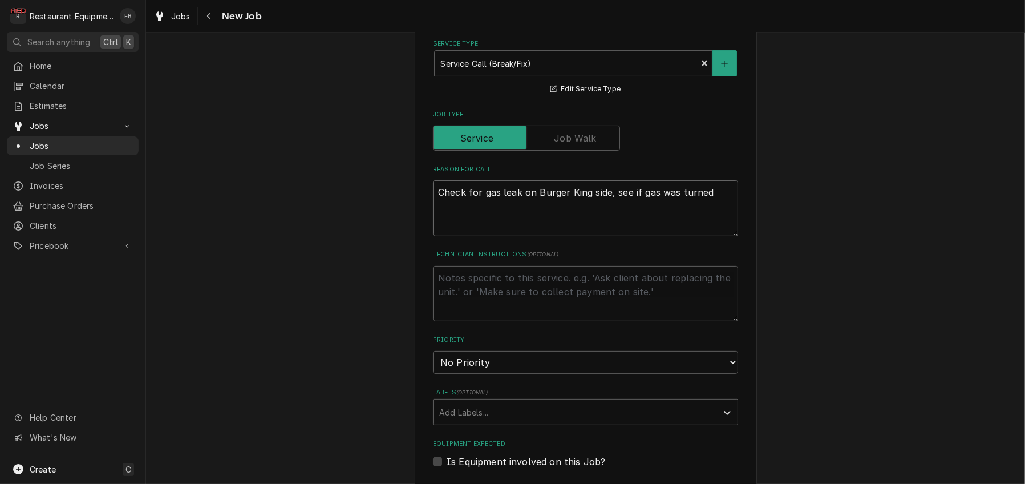
type textarea "Check for gas leak on Burger King side, see if gas was turned"
type textarea "x"
type textarea "Check for gas leak on Burger King side, see if gas was turned b"
type textarea "x"
type textarea "Check for gas leak on Burger King side, see if gas was turned ba"
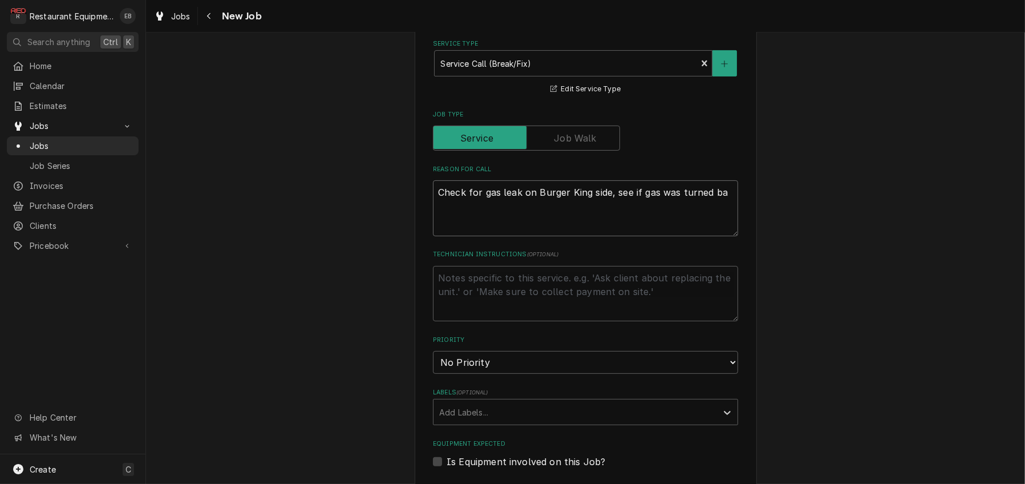
type textarea "x"
type textarea "Check for gas leak on Burger King side, see if gas was turned bac"
type textarea "x"
type textarea "Check for gas leak on Burger King side, see if gas was turned back"
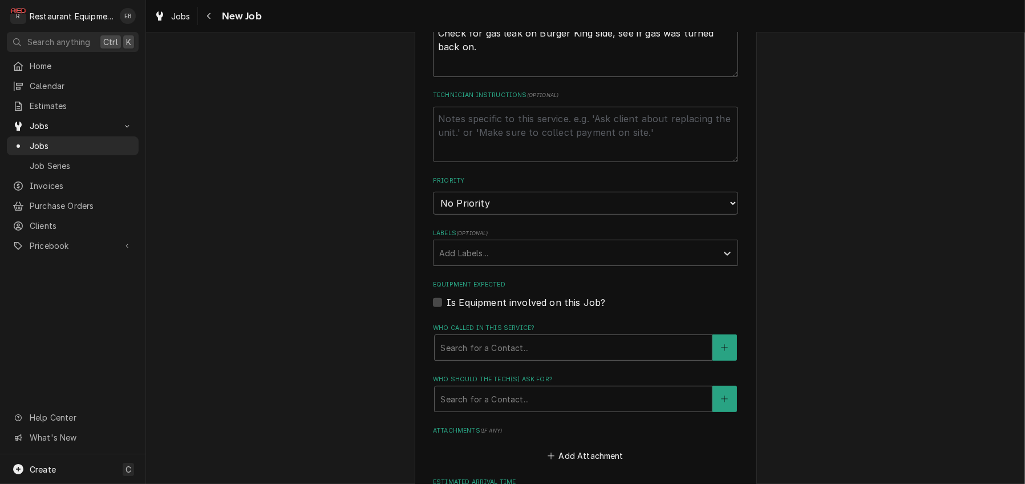
scroll to position [608, 0]
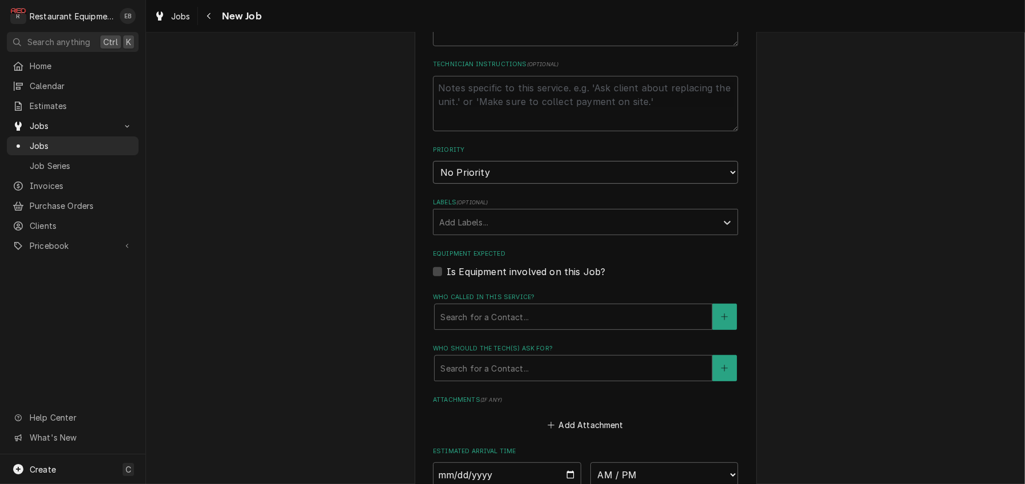
click at [495, 184] on select "No Priority Urgent High Medium Low" at bounding box center [585, 172] width 305 height 23
click at [499, 184] on select "No Priority Urgent High Medium Low" at bounding box center [585, 172] width 305 height 23
click at [433, 184] on select "No Priority Urgent High Medium Low" at bounding box center [585, 172] width 305 height 23
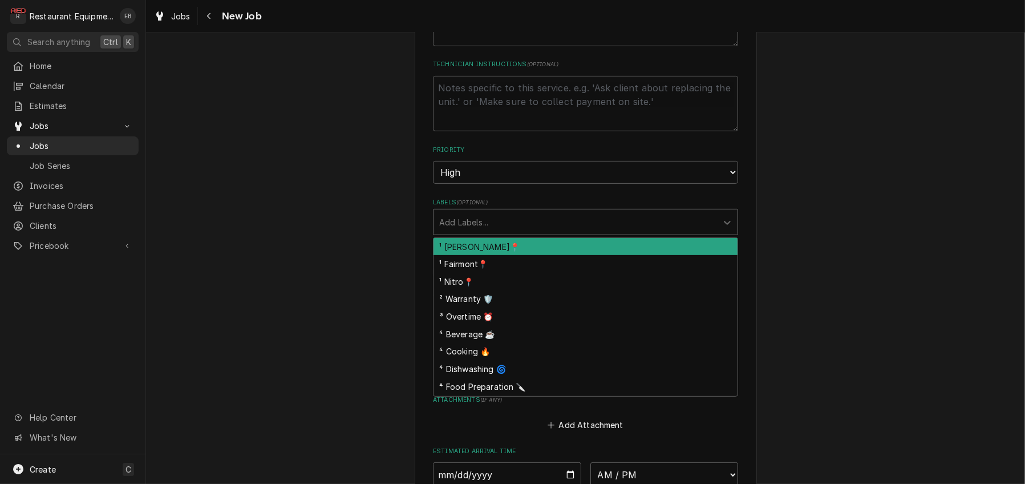
click at [502, 232] on div "Labels" at bounding box center [575, 222] width 272 height 21
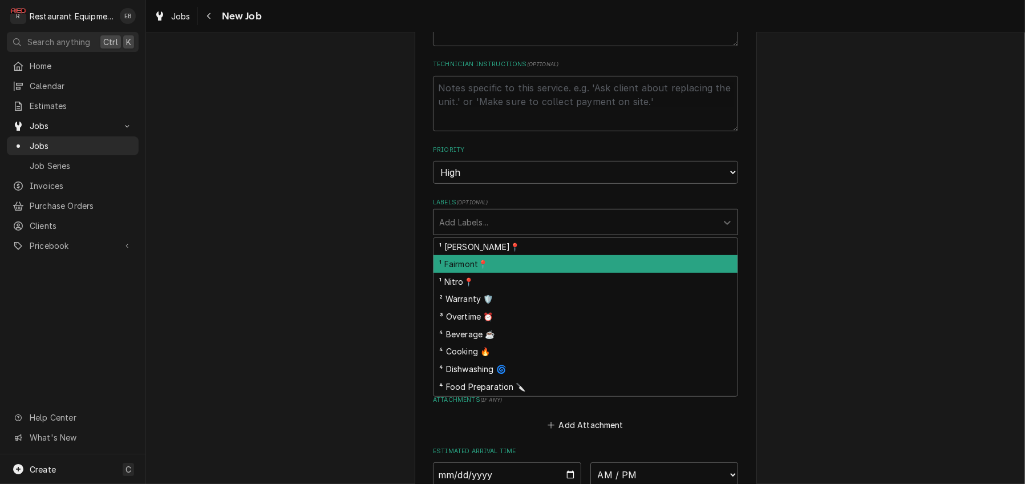
click at [487, 273] on div "¹ Fairmont📍" at bounding box center [586, 264] width 304 height 18
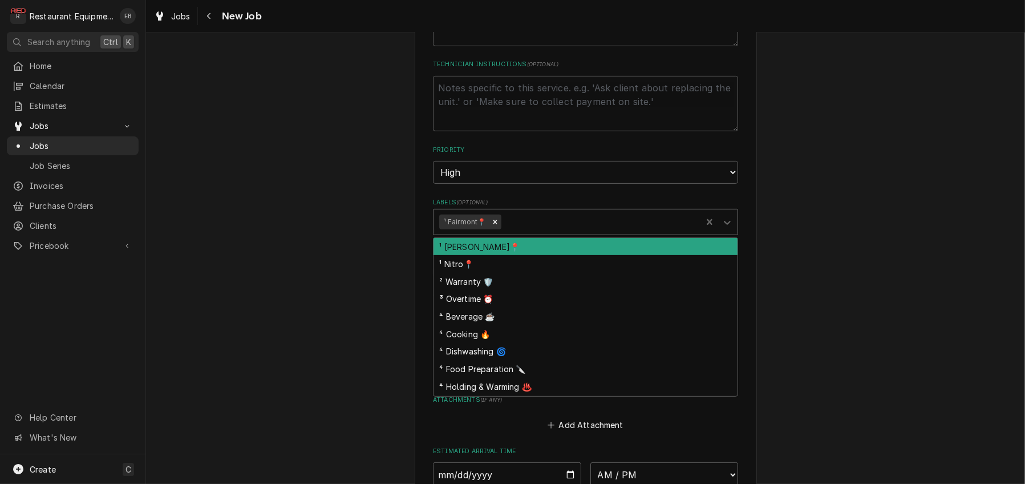
click at [521, 232] on div "Labels" at bounding box center [599, 222] width 193 height 21
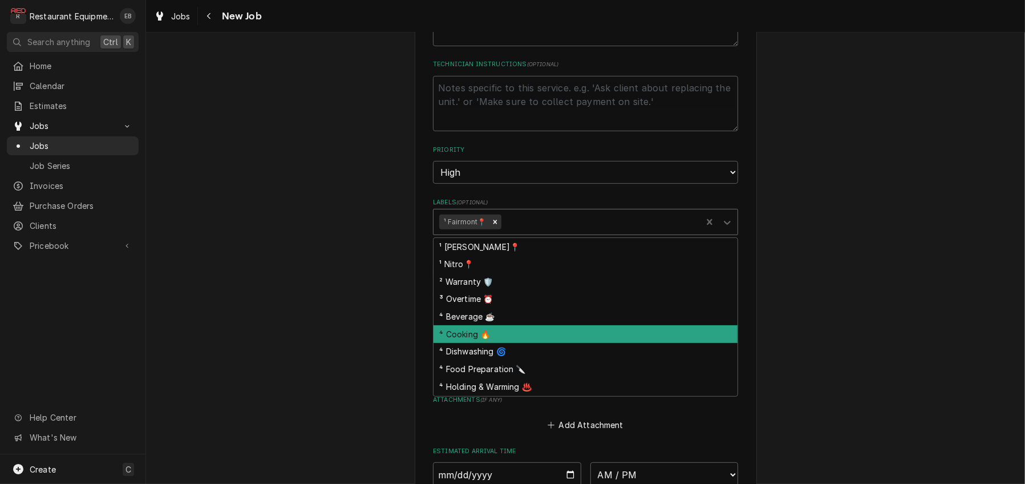
click at [482, 343] on div "⁴ Cooking 🔥" at bounding box center [586, 334] width 304 height 18
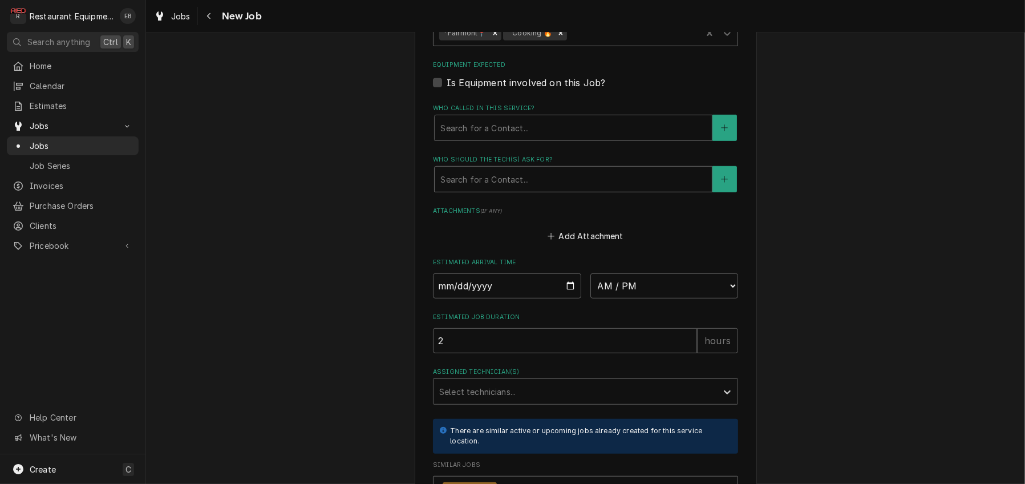
scroll to position [799, 0]
click at [534, 136] on div "Who called in this service?" at bounding box center [573, 126] width 266 height 21
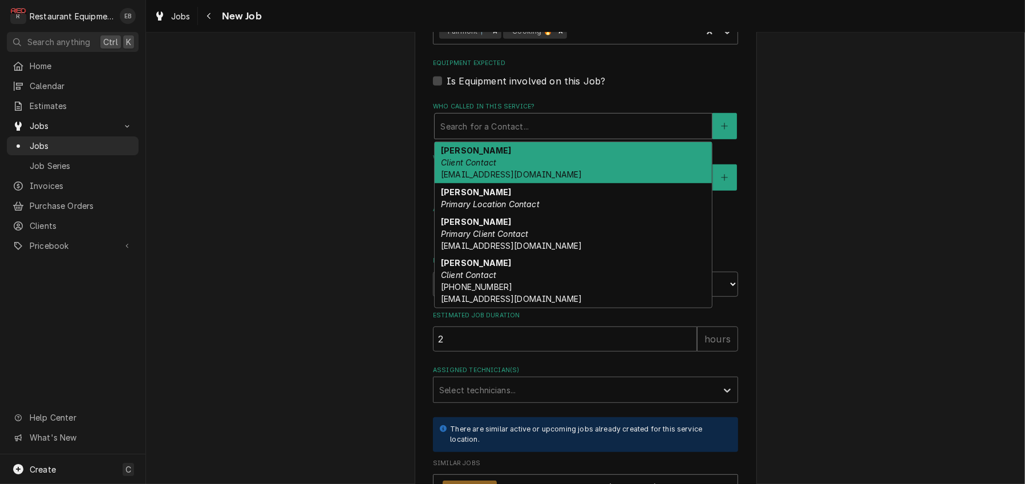
click at [525, 184] on div "Billy Heater Client Contact bheater@gomart.com" at bounding box center [573, 163] width 277 height 42
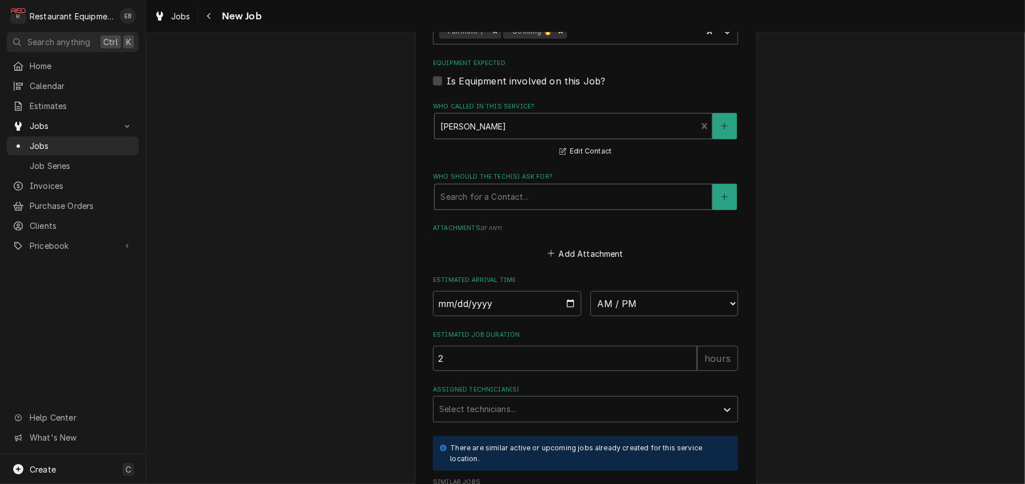
click at [514, 207] on div "Who should the tech(s) ask for?" at bounding box center [573, 197] width 266 height 21
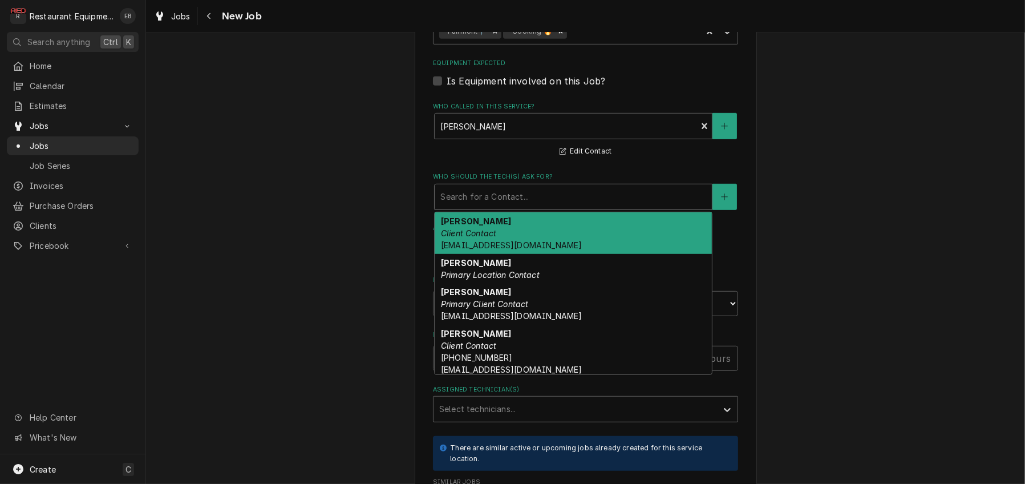
click at [460, 254] on div "Billy Heater Client Contact bheater@gomart.com" at bounding box center [573, 233] width 277 height 42
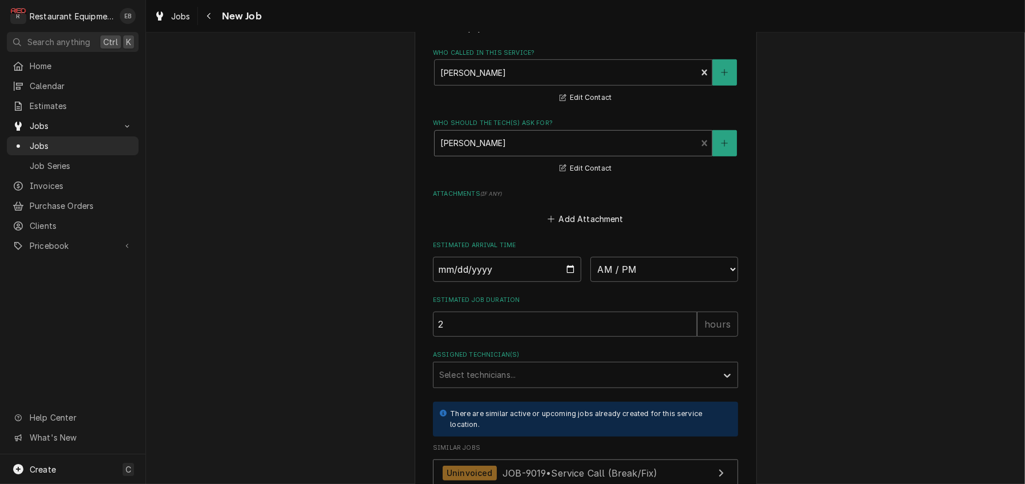
scroll to position [950, 0]
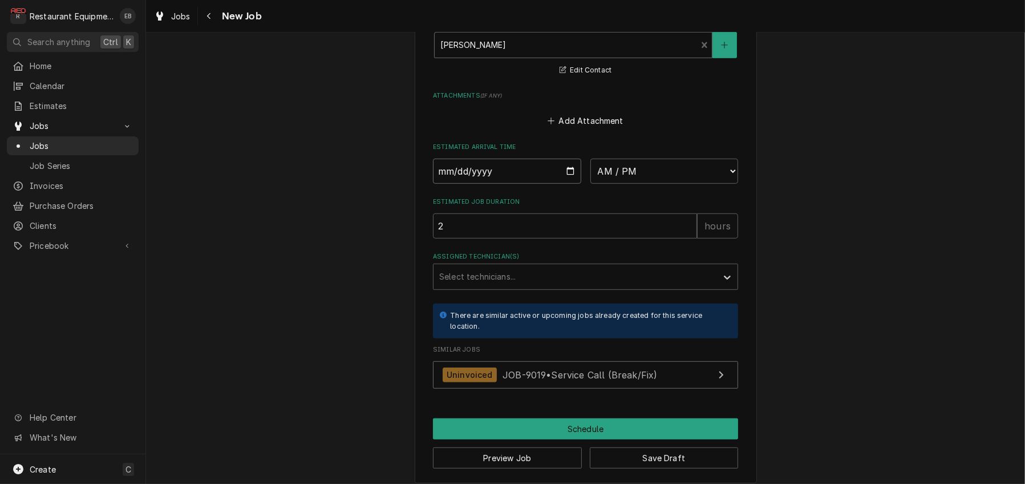
click at [566, 184] on input "Date" at bounding box center [507, 171] width 148 height 25
click at [650, 184] on select "AM / PM 6:00 AM 6:15 AM 6:30 AM 6:45 AM 7:00 AM 7:15 AM 7:30 AM 7:45 AM 8:00 AM…" at bounding box center [664, 171] width 148 height 25
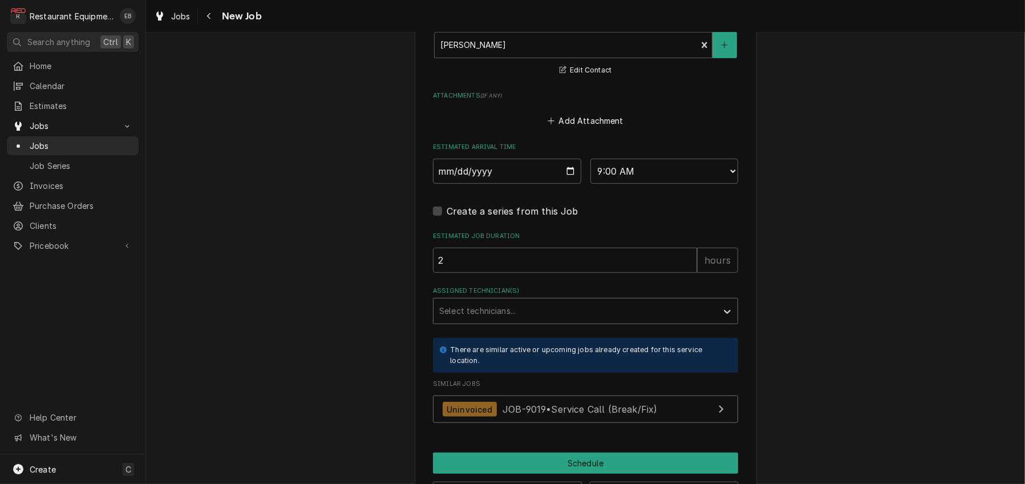
click at [508, 321] on div "Assigned Technician(s)" at bounding box center [575, 311] width 272 height 21
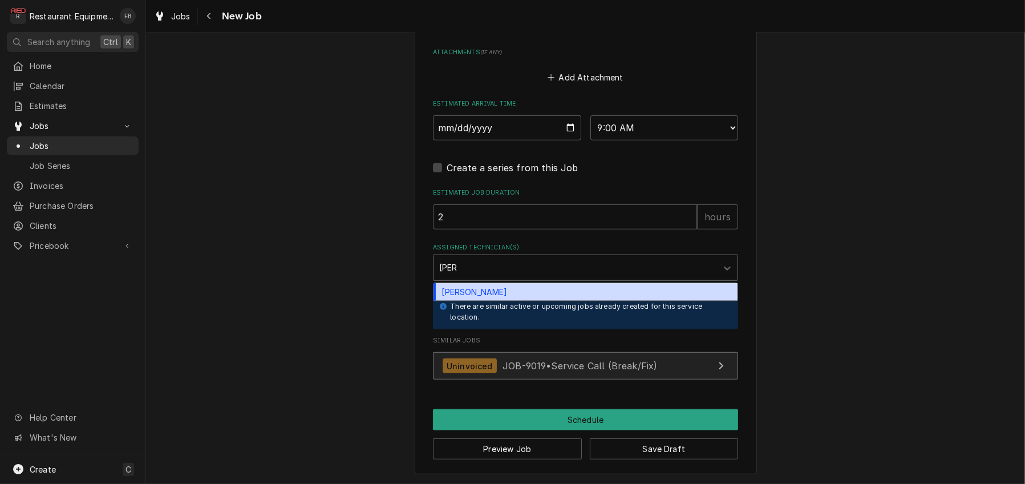
scroll to position [1141, 0]
click at [495, 288] on div "Wesley Fisher" at bounding box center [586, 292] width 304 height 18
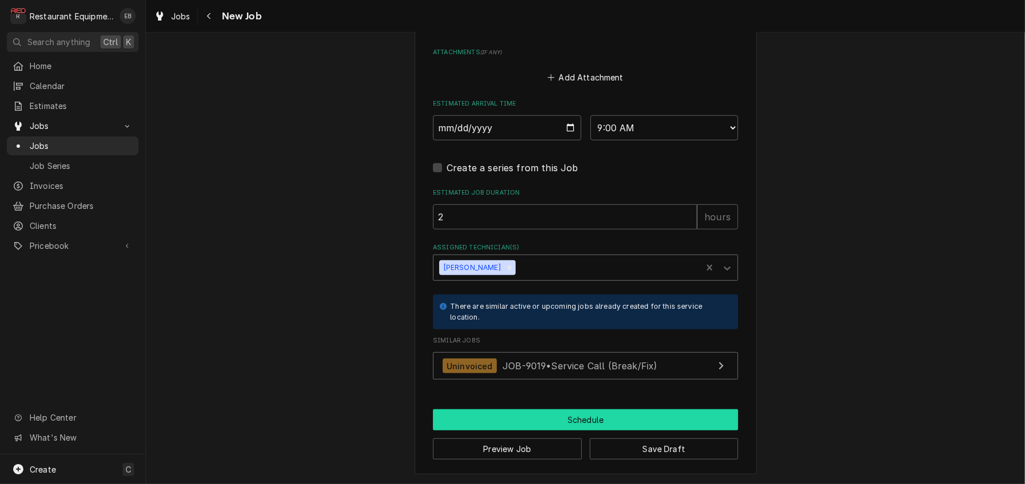
click at [520, 430] on button "Schedule" at bounding box center [585, 419] width 305 height 21
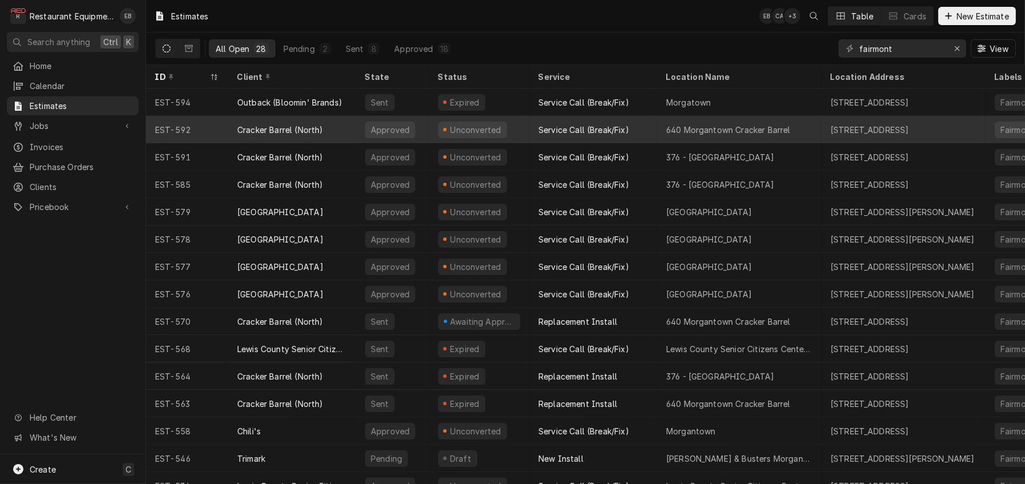
click at [698, 127] on div "640 Morgantown Cracker Barrel" at bounding box center [728, 130] width 124 height 12
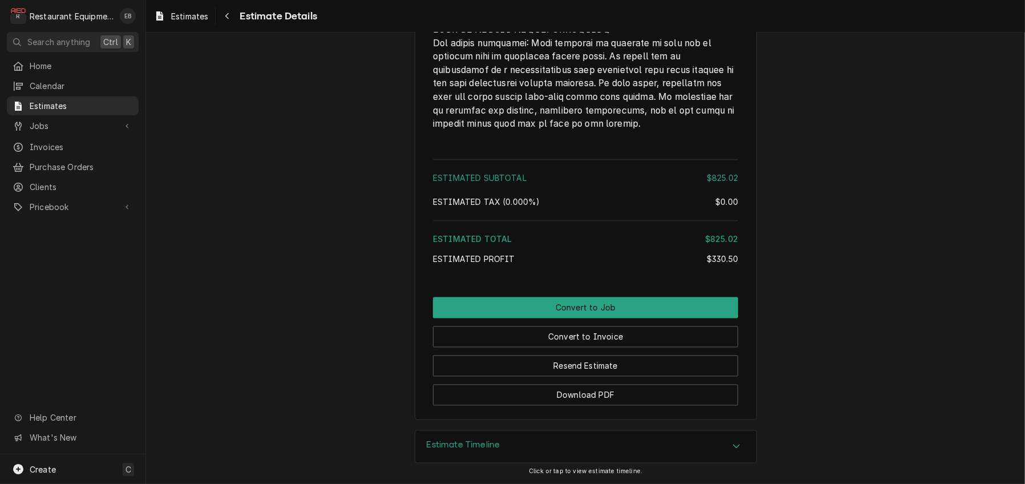
scroll to position [3083, 0]
click at [740, 442] on icon "Accordion Header" at bounding box center [736, 446] width 8 height 9
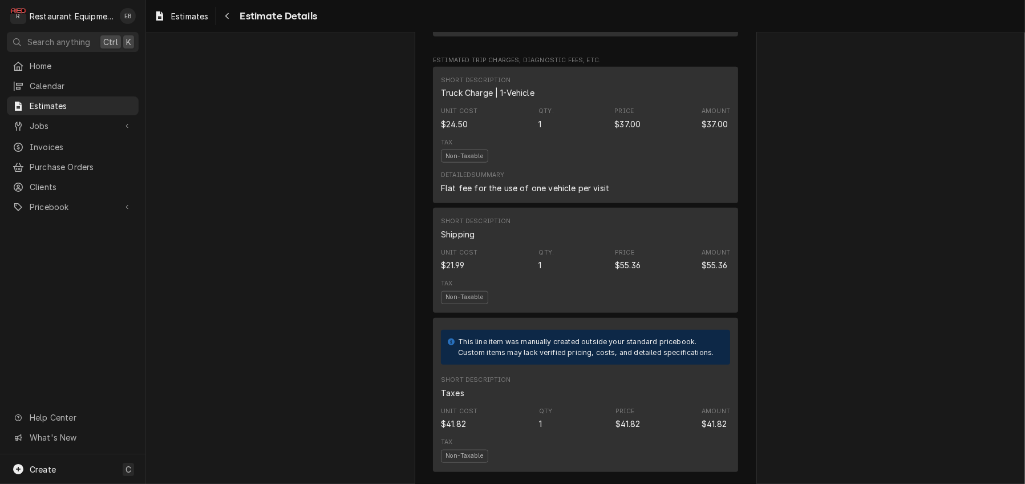
scroll to position [1422, 0]
click at [208, 11] on span "Estimates" at bounding box center [189, 16] width 37 height 12
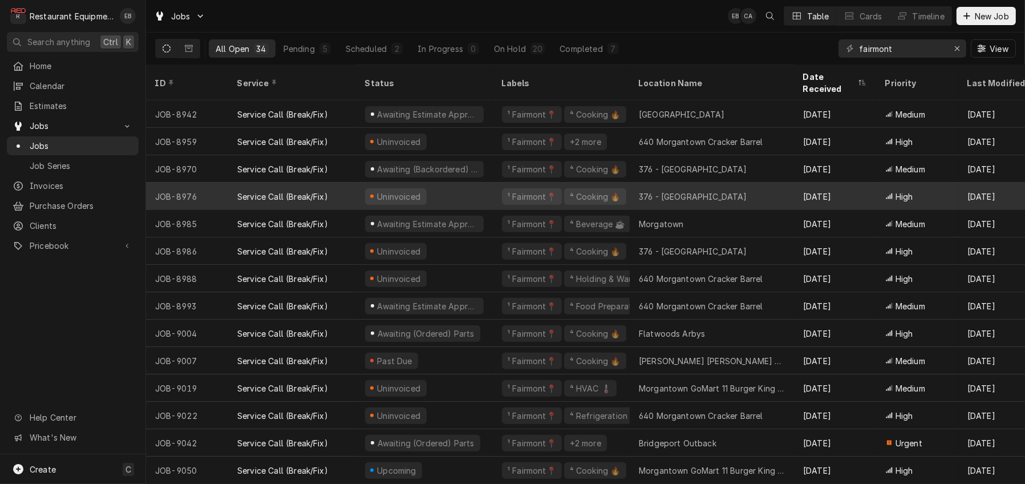
scroll to position [556, 0]
